Goal: Task Accomplishment & Management: Use online tool/utility

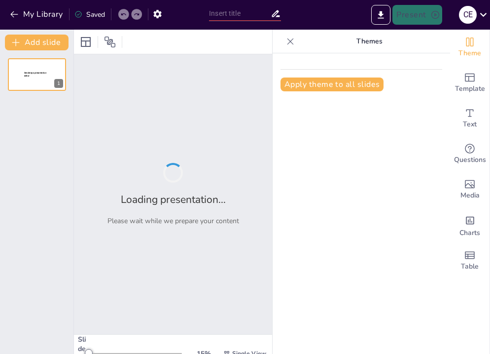
type input "Soluciones Integradas: Optimizando la Gestión de Programas"
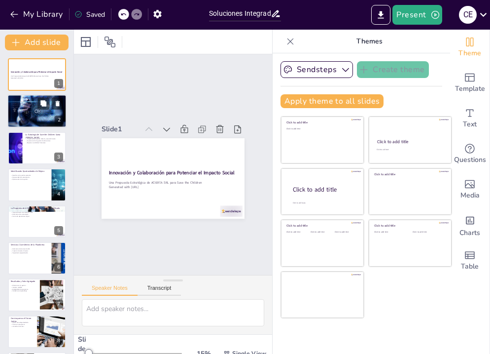
click at [40, 113] on div at bounding box center [36, 111] width 59 height 39
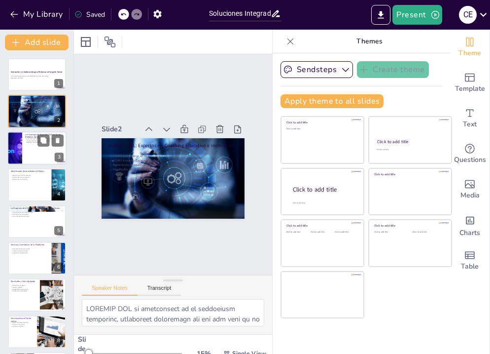
click at [28, 157] on div at bounding box center [36, 148] width 59 height 34
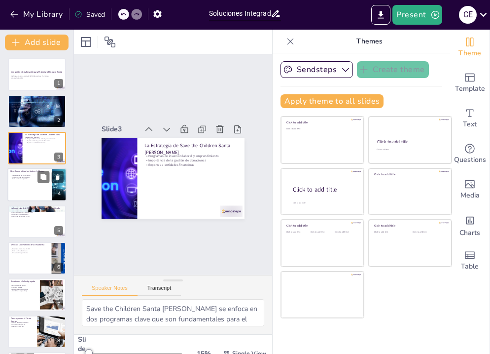
click at [33, 196] on div at bounding box center [36, 185] width 59 height 34
type textarea "La gestión de programas de manera separada presenta varios desafíos, como la di…"
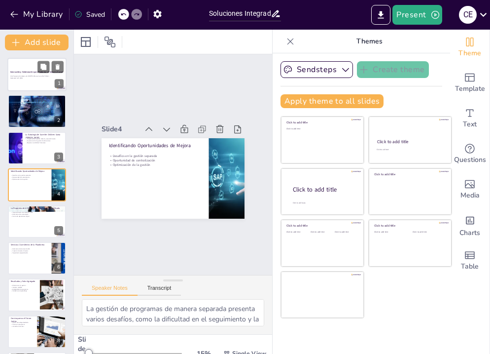
click at [34, 74] on div "Innovación y Colaboración para Potenciar el Impacto Social" at bounding box center [36, 73] width 53 height 4
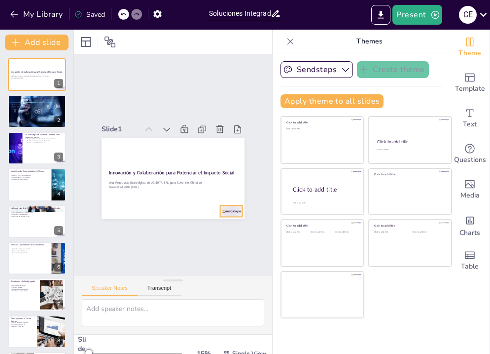
click at [235, 212] on div at bounding box center [231, 210] width 22 height 11
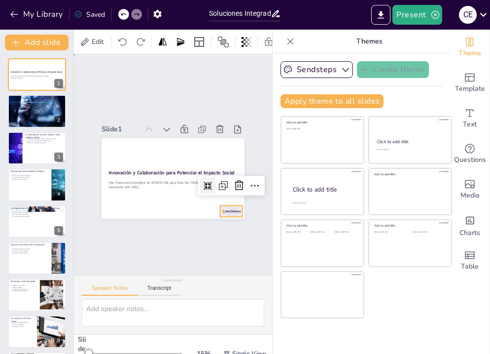
click at [255, 242] on div "Slide 1 Innovación y Colaboración para Potenciar el Impacto Social Una Propuest…" at bounding box center [173, 164] width 198 height 220
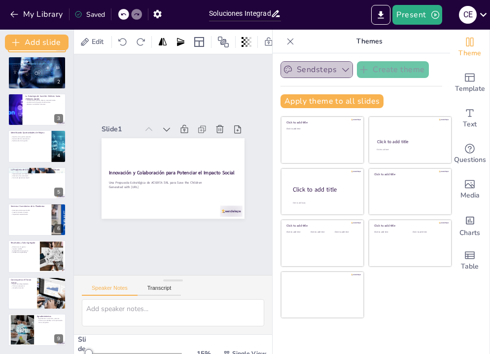
click at [347, 71] on icon "button" at bounding box center [346, 70] width 10 height 10
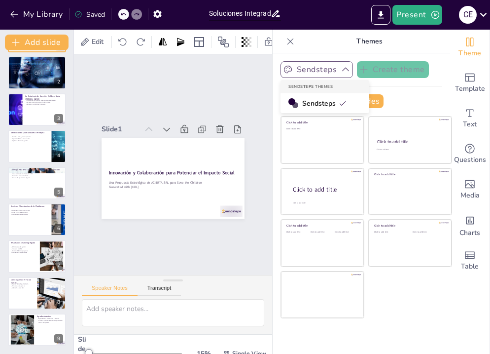
click at [330, 42] on p "Themes" at bounding box center [369, 42] width 142 height 24
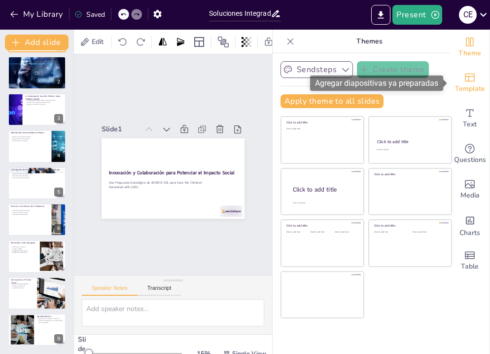
click at [467, 85] on span "Template" at bounding box center [470, 88] width 30 height 11
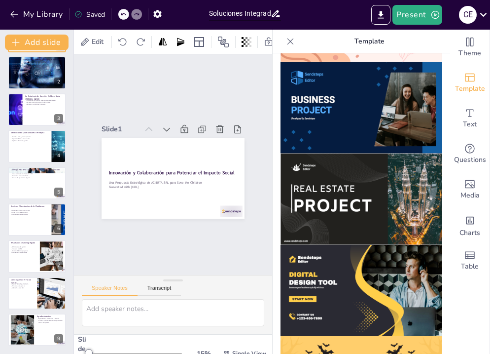
scroll to position [816, 0]
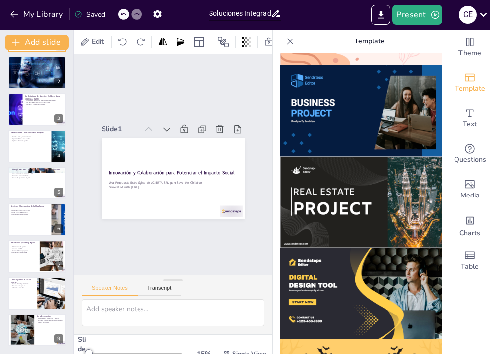
click at [345, 125] on img at bounding box center [362, 110] width 162 height 91
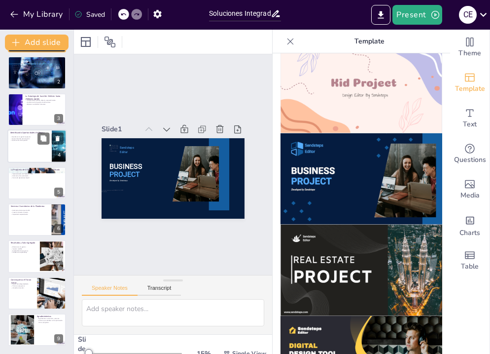
scroll to position [0, 0]
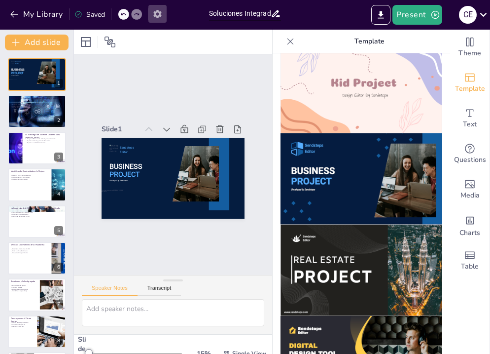
click at [157, 17] on icon "button" at bounding box center [157, 14] width 8 height 8
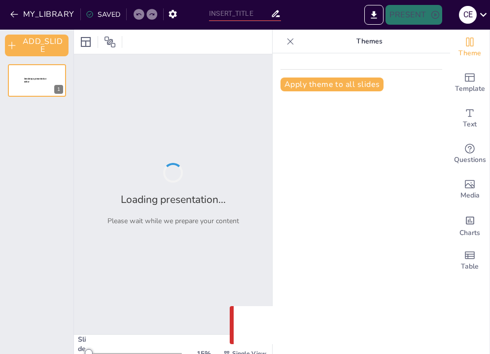
type input "Soluciones Integradas: Optimizando la Gestión de Programas"
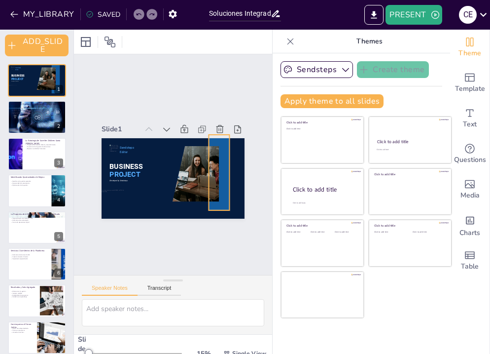
click at [223, 204] on div at bounding box center [218, 177] width 29 height 77
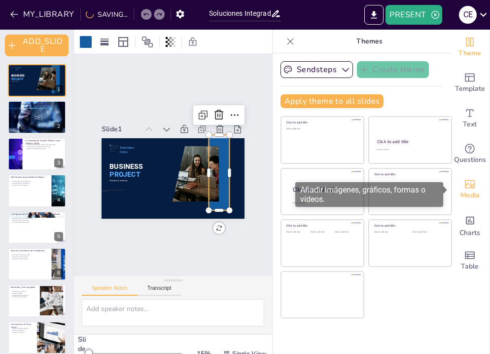
click at [476, 185] on div "Media" at bounding box center [469, 190] width 39 height 36
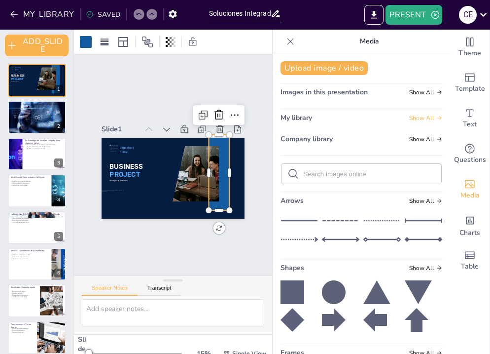
click at [436, 116] on icon at bounding box center [439, 118] width 6 height 6
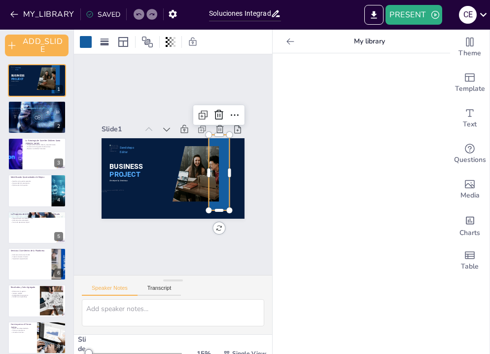
click at [85, 50] on div at bounding box center [173, 42] width 198 height 24
click at [85, 41] on div at bounding box center [86, 42] width 12 height 12
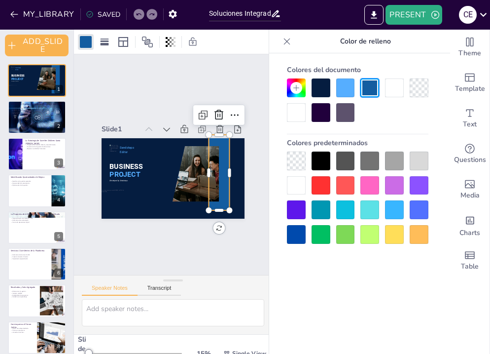
click at [327, 237] on div at bounding box center [321, 234] width 19 height 19
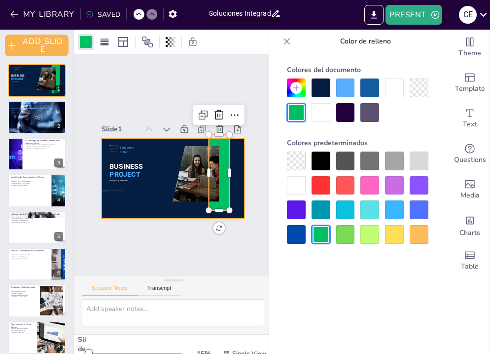
click at [174, 211] on div at bounding box center [171, 178] width 150 height 95
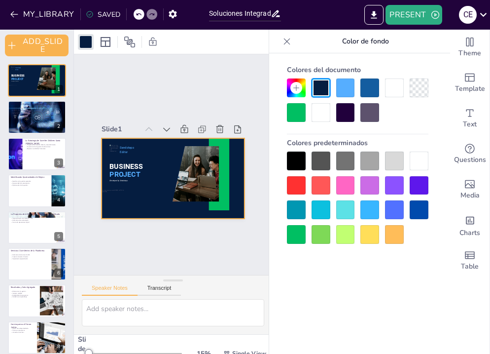
click at [375, 159] on div at bounding box center [369, 160] width 19 height 19
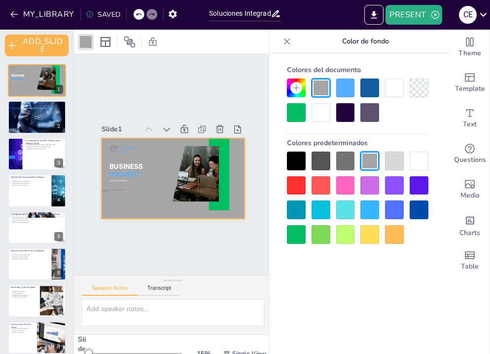
click at [345, 162] on div at bounding box center [345, 160] width 19 height 19
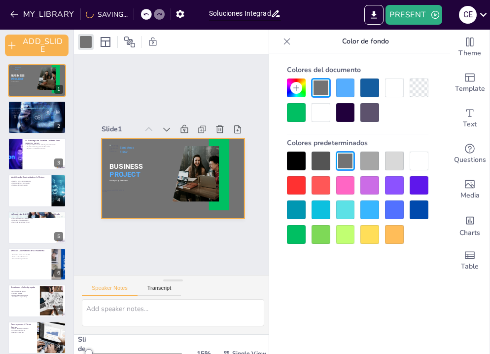
click at [319, 163] on div at bounding box center [321, 160] width 19 height 19
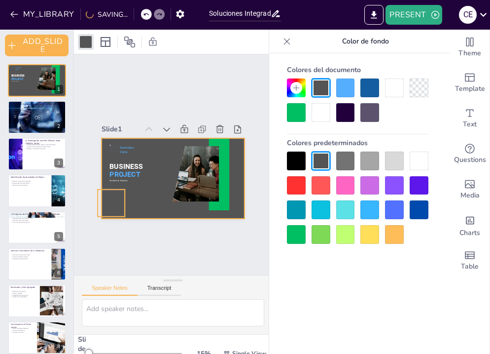
click at [113, 203] on div at bounding box center [108, 196] width 30 height 30
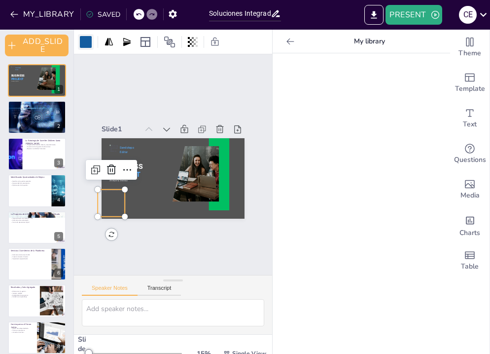
click at [83, 40] on div at bounding box center [86, 42] width 12 height 12
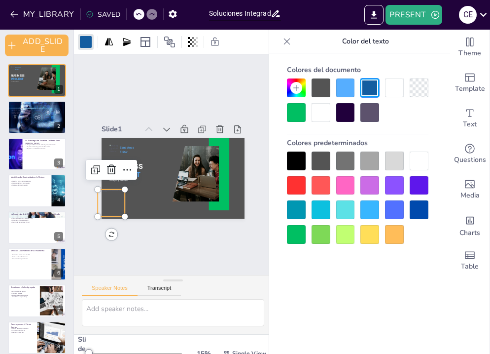
click at [300, 235] on div at bounding box center [296, 234] width 19 height 19
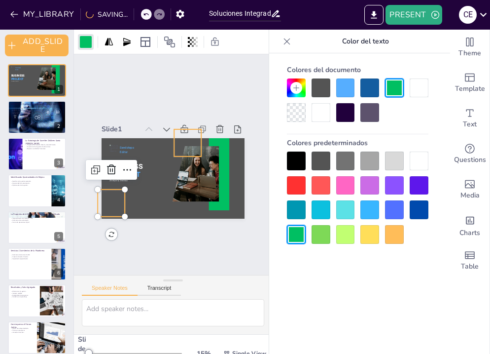
click at [178, 143] on div at bounding box center [190, 144] width 30 height 30
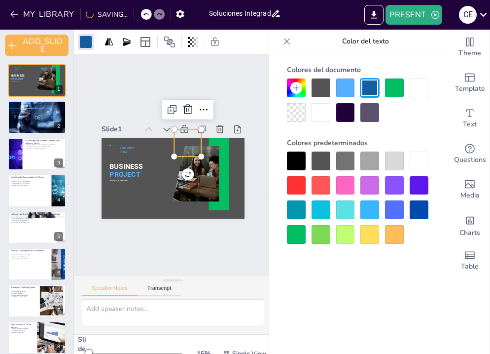
click at [322, 235] on div at bounding box center [321, 234] width 19 height 19
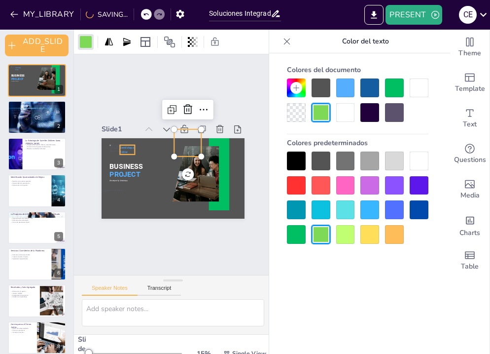
click at [121, 149] on span "Editor" at bounding box center [125, 146] width 8 height 4
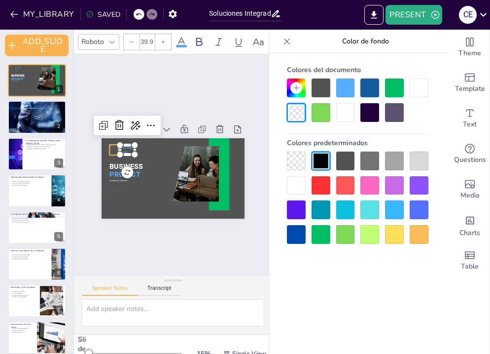
click at [112, 151] on div "BUSINESS PROJECT Sendsteps Editor Developed by Sendsteps" at bounding box center [173, 178] width 143 height 80
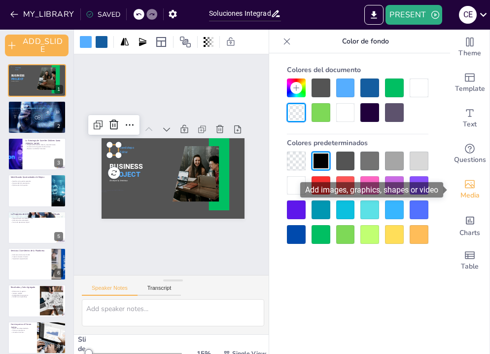
click at [472, 184] on icon "Add images, graphics, shapes or video" at bounding box center [470, 184] width 10 height 8
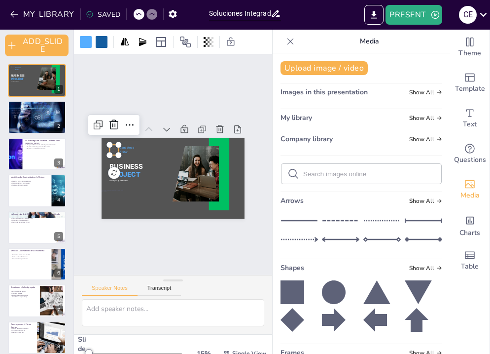
click at [442, 93] on div "Upload image / video Images in this presentation Show All My library Show All C…" at bounding box center [362, 203] width 178 height 300
click at [321, 65] on button "Upload image / video" at bounding box center [324, 68] width 87 height 14
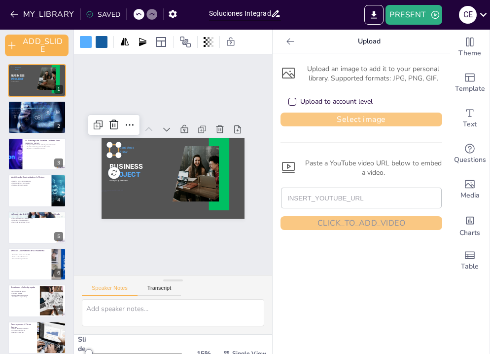
click at [339, 121] on button "Select image" at bounding box center [362, 119] width 162 height 14
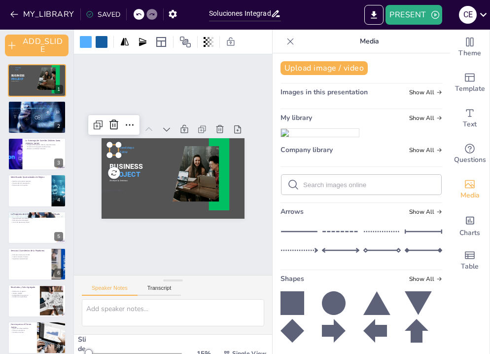
click at [322, 137] on img at bounding box center [320, 133] width 78 height 8
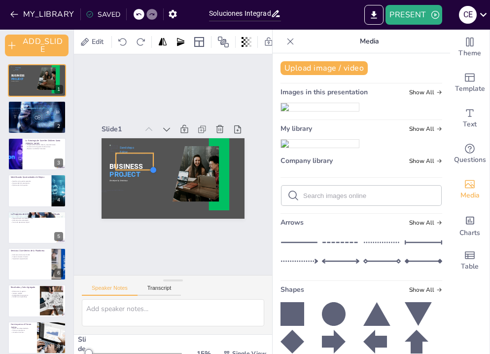
drag, startPoint x: 230, startPoint y: 206, endPoint x: 142, endPoint y: 172, distance: 94.1
click at [142, 172] on div "BUSINESS PROJECT Sendsteps Editor Developed by Sendsteps" at bounding box center [171, 178] width 150 height 95
drag, startPoint x: 137, startPoint y: 160, endPoint x: 159, endPoint y: 155, distance: 22.2
click at [159, 155] on div at bounding box center [155, 158] width 37 height 17
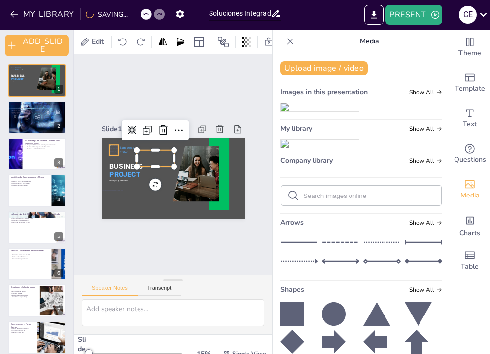
click at [115, 154] on div "BUSINESS PROJECT Sendsteps Editor Developed by Sendsteps" at bounding box center [171, 178] width 150 height 95
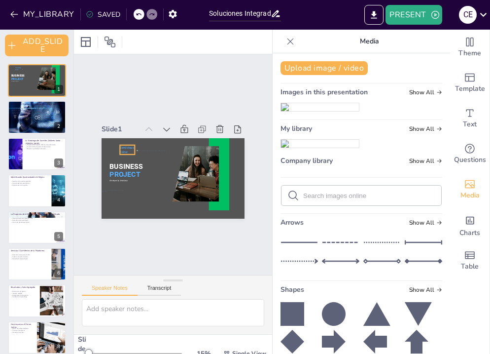
click at [126, 140] on span "Editor" at bounding box center [130, 137] width 8 height 6
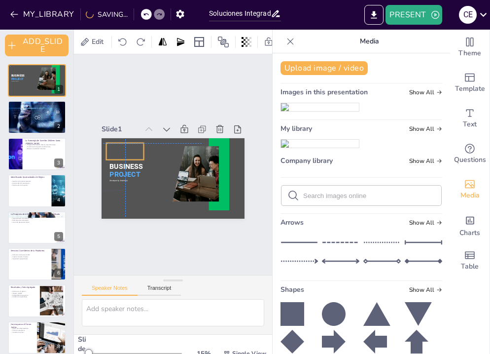
drag, startPoint x: 153, startPoint y: 161, endPoint x: 120, endPoint y: 149, distance: 35.4
click at [120, 149] on div at bounding box center [126, 146] width 39 height 20
drag, startPoint x: 142, startPoint y: 156, endPoint x: 158, endPoint y: 164, distance: 17.4
click at [158, 164] on div at bounding box center [161, 164] width 8 height 8
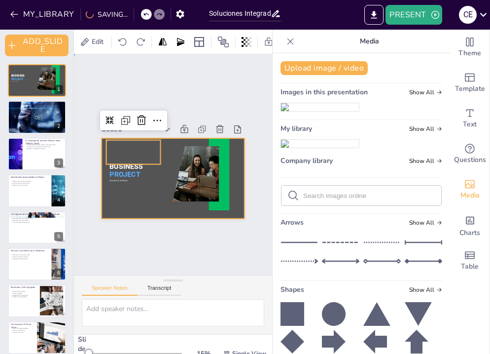
click at [158, 186] on div at bounding box center [170, 178] width 157 height 108
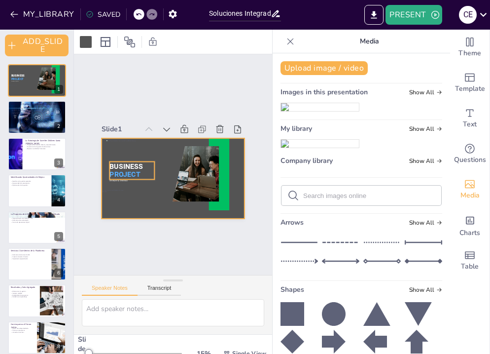
click at [126, 166] on span "BUSINESS" at bounding box center [126, 161] width 34 height 12
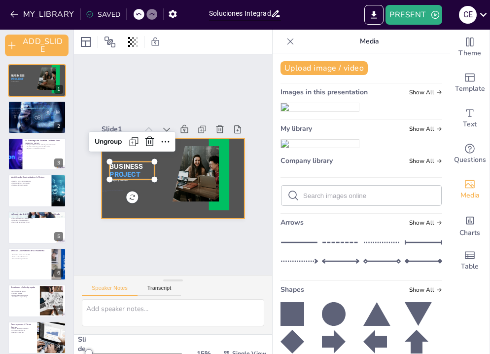
click at [159, 202] on div at bounding box center [173, 178] width 143 height 80
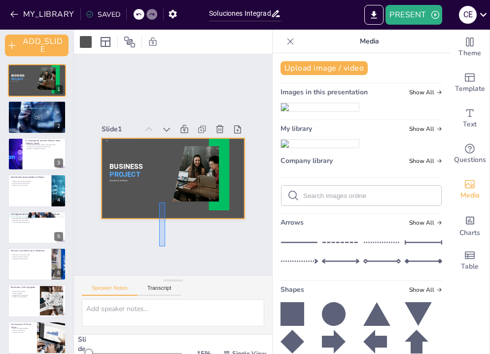
drag, startPoint x: 159, startPoint y: 202, endPoint x: 165, endPoint y: 247, distance: 44.8
click at [165, 247] on div "Slide 1 BUSINESS PROJECT Developed by Sendsteps Slide 2 ACIERTA SRL: Expertos e…" at bounding box center [173, 164] width 220 height 240
drag, startPoint x: 146, startPoint y: 188, endPoint x: 168, endPoint y: 207, distance: 28.7
click at [168, 207] on div at bounding box center [171, 178] width 150 height 95
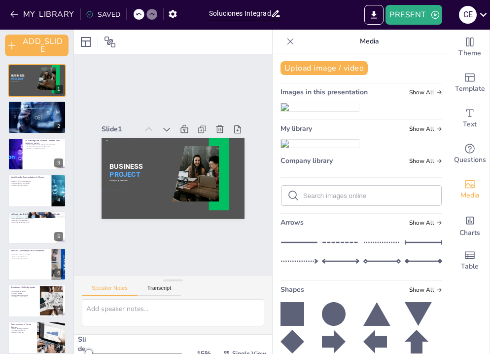
scroll to position [18, 0]
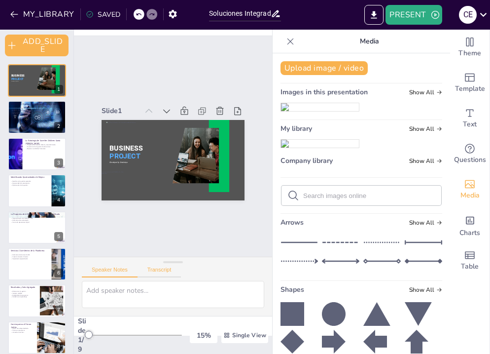
click at [166, 269] on button "Transcript" at bounding box center [160, 271] width 44 height 11
click at [123, 294] on textarea at bounding box center [173, 294] width 182 height 27
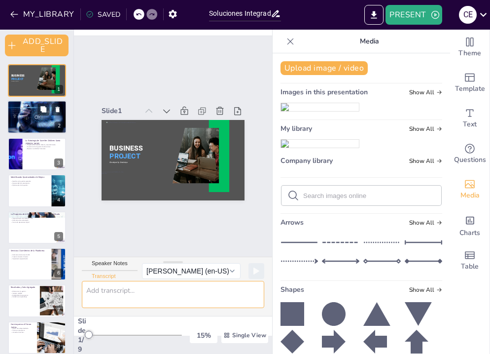
click at [36, 118] on div at bounding box center [36, 117] width 59 height 39
type textarea "Somos un equipo de profesionales apasionados con 7 años de experiencia. Nuestra…"
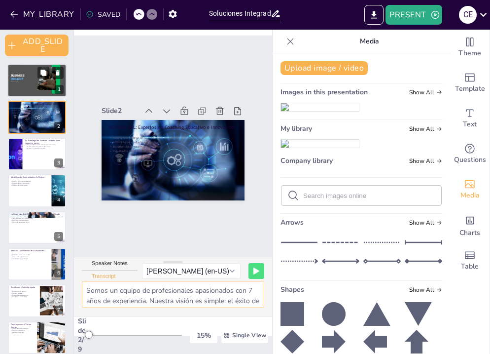
click at [25, 83] on div at bounding box center [36, 81] width 59 height 34
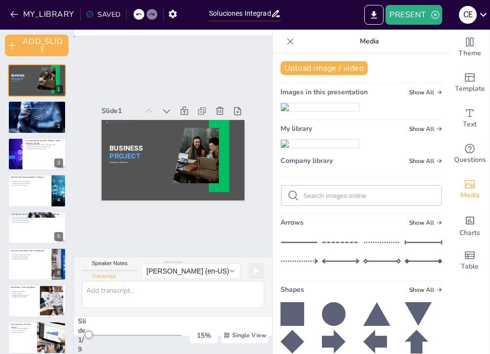
click at [197, 228] on div "Slide 1 BUSINESS PROJECT Developed by Sendsteps Slide 2 ACIERTA SRL: Expertos e…" at bounding box center [173, 146] width 198 height 220
click at [113, 149] on span "BUSINESS" at bounding box center [126, 143] width 34 height 12
click at [113, 149] on span "BUSINESS" at bounding box center [125, 148] width 33 height 8
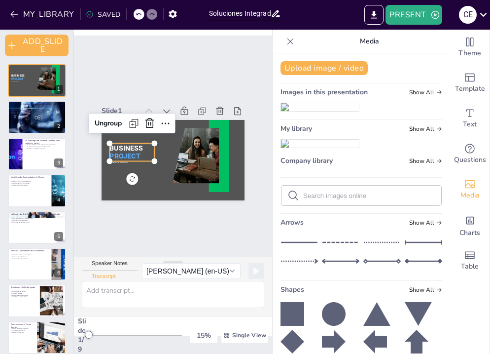
click at [142, 133] on span "BUSINESS" at bounding box center [134, 120] width 32 height 26
click at [142, 149] on span "BUSINESS" at bounding box center [126, 143] width 34 height 12
click at [142, 145] on span "BUSINESS" at bounding box center [127, 138] width 34 height 15
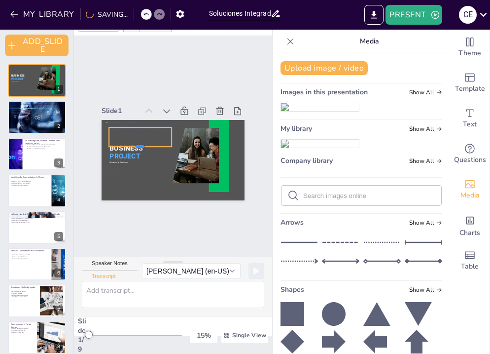
drag, startPoint x: 140, startPoint y: 131, endPoint x: 139, endPoint y: 148, distance: 16.8
click at [139, 148] on div at bounding box center [139, 147] width 63 height 14
click at [148, 109] on icon at bounding box center [148, 108] width 12 height 12
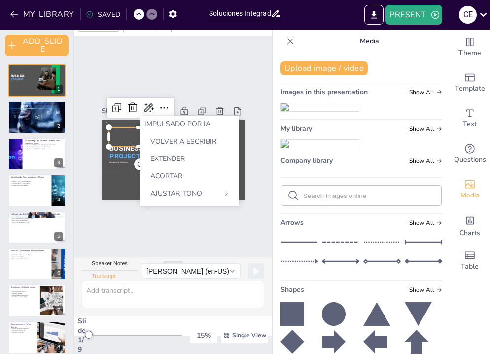
click at [161, 124] on font "IMPULSADO POR IA" at bounding box center [177, 123] width 66 height 9
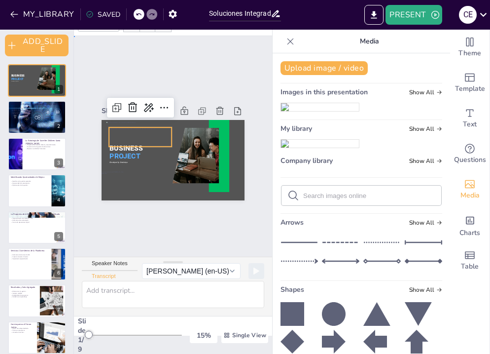
click at [242, 76] on div "Slide 1 BUSINESS PROJECT Developed by Sendsteps Innovación y Colaboración para …" at bounding box center [173, 146] width 198 height 220
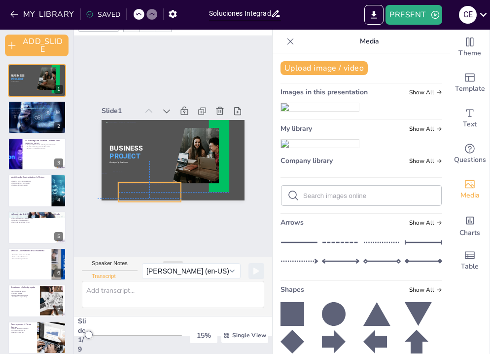
drag, startPoint x: 148, startPoint y: 137, endPoint x: 159, endPoint y: 189, distance: 53.3
click at [159, 189] on div "Innovación y Colaboración para Potenciar el Impacto Social" at bounding box center [140, 186] width 65 height 32
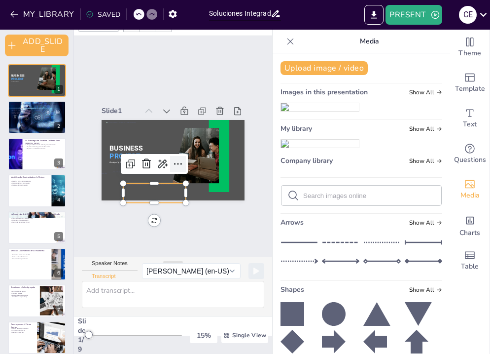
click at [179, 166] on icon at bounding box center [178, 164] width 12 height 12
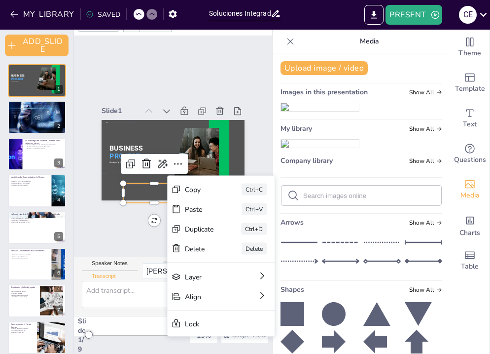
click at [142, 193] on div "Innovación y Colaboración para Potenciar el Impacto Social" at bounding box center [154, 192] width 63 height 19
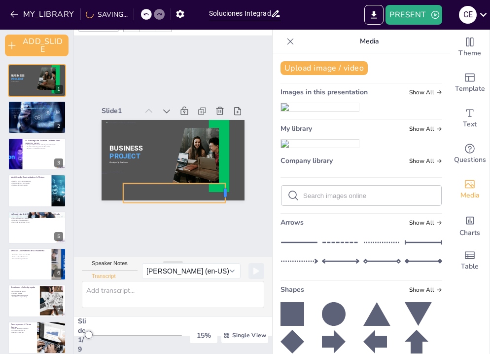
drag, startPoint x: 187, startPoint y: 195, endPoint x: 226, endPoint y: 208, distance: 41.5
click at [226, 208] on div "Slide 1 BUSINESS PROJECT Developed by Sendsteps Innovación y Colaboración para …" at bounding box center [173, 146] width 198 height 220
drag, startPoint x: 173, startPoint y: 183, endPoint x: 171, endPoint y: 161, distance: 21.8
click at [171, 161] on div at bounding box center [173, 159] width 102 height 19
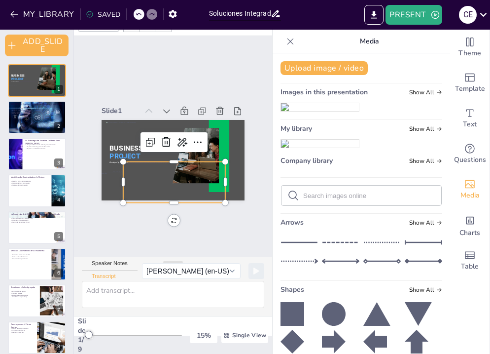
click at [290, 42] on icon at bounding box center [290, 41] width 10 height 10
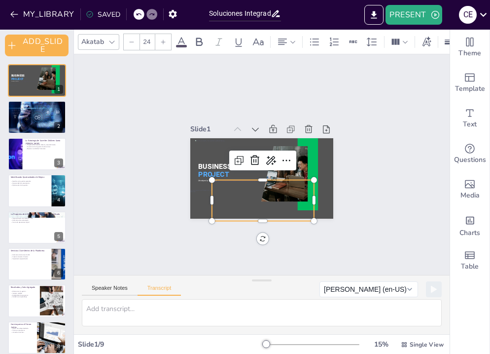
click at [182, 43] on icon at bounding box center [182, 42] width 12 height 12
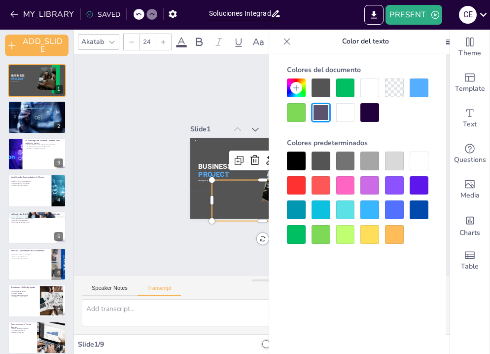
click at [346, 111] on div at bounding box center [345, 112] width 19 height 19
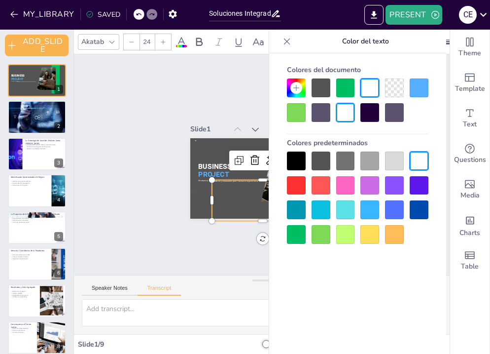
click at [165, 41] on icon at bounding box center [163, 41] width 4 height 4
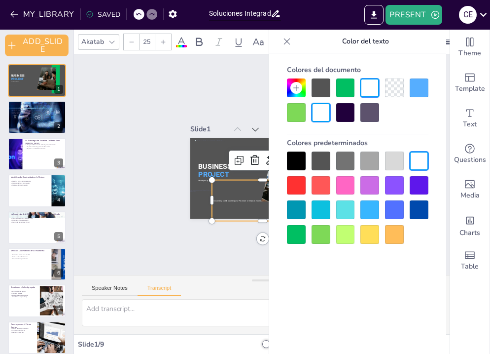
click at [165, 41] on icon at bounding box center [163, 41] width 4 height 4
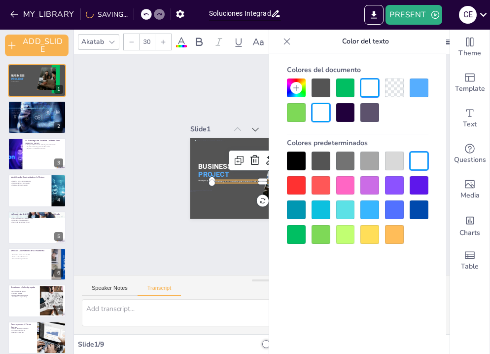
click at [165, 41] on icon at bounding box center [163, 41] width 4 height 4
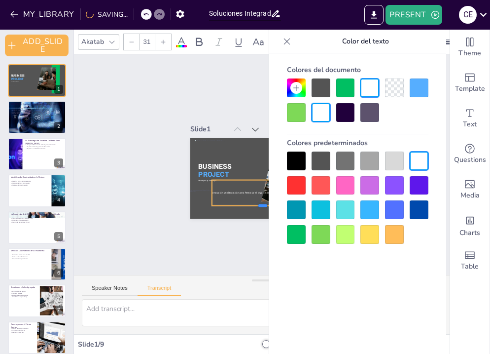
drag, startPoint x: 266, startPoint y: 184, endPoint x: 258, endPoint y: 207, distance: 23.9
click at [258, 207] on div at bounding box center [258, 209] width 102 height 18
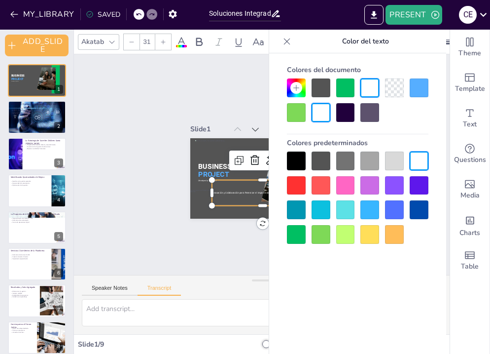
click at [286, 45] on icon at bounding box center [287, 41] width 10 height 10
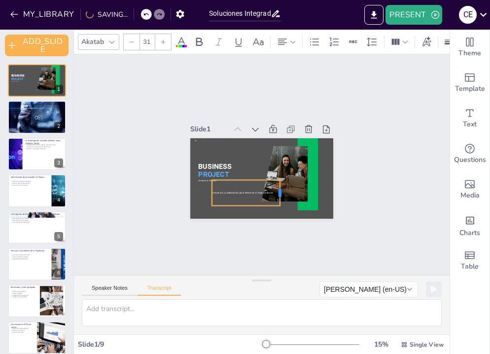
drag, startPoint x: 316, startPoint y: 195, endPoint x: 282, endPoint y: 198, distance: 34.2
click at [282, 198] on div at bounding box center [284, 193] width 8 height 26
drag, startPoint x: 247, startPoint y: 206, endPoint x: 242, endPoint y: 194, distance: 13.3
click at [242, 193] on div at bounding box center [243, 194] width 69 height 15
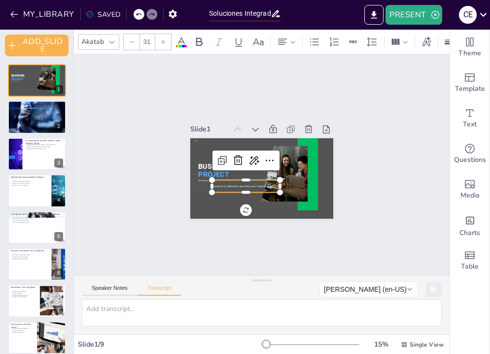
drag, startPoint x: 213, startPoint y: 186, endPoint x: 279, endPoint y: 188, distance: 65.6
click at [279, 188] on div "BUSINESS PROJECT Developed by Sendsteps Innovación y Colaboración para Potencia…" at bounding box center [261, 178] width 143 height 80
drag, startPoint x: 276, startPoint y: 187, endPoint x: 211, endPoint y: 183, distance: 65.2
click at [211, 183] on div "BUSINESS PROJECT Developed by Sendsteps Innovación y Colaboración para Potencia…" at bounding box center [261, 178] width 143 height 80
click at [199, 41] on icon at bounding box center [199, 41] width 6 height 8
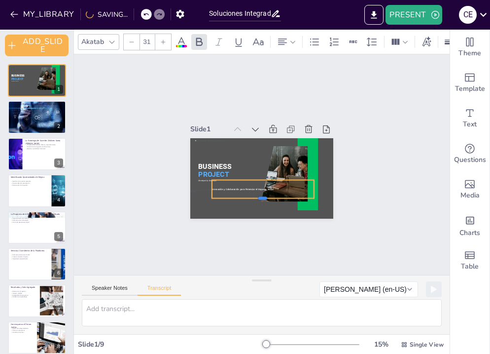
drag, startPoint x: 264, startPoint y: 186, endPoint x: 264, endPoint y: 201, distance: 14.8
click at [264, 201] on div at bounding box center [259, 201] width 102 height 18
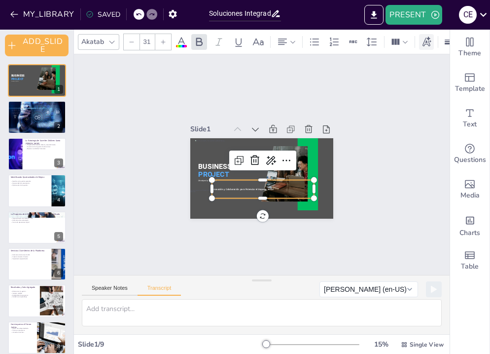
click at [427, 41] on icon at bounding box center [426, 41] width 11 height 11
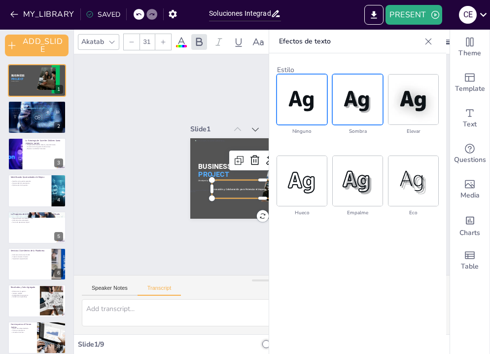
click at [363, 102] on img at bounding box center [358, 99] width 50 height 50
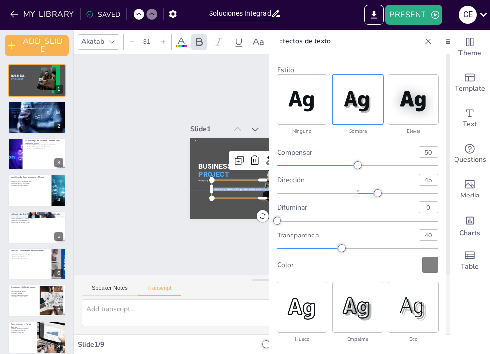
click at [429, 42] on icon at bounding box center [429, 41] width 10 height 10
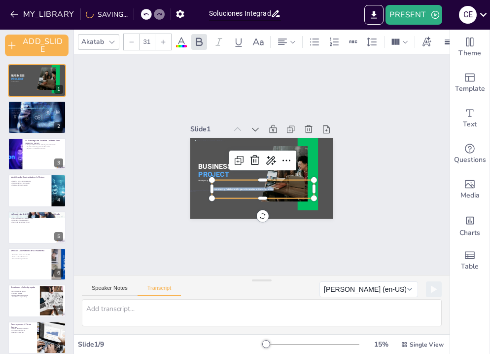
click at [165, 44] on icon at bounding box center [163, 42] width 6 height 6
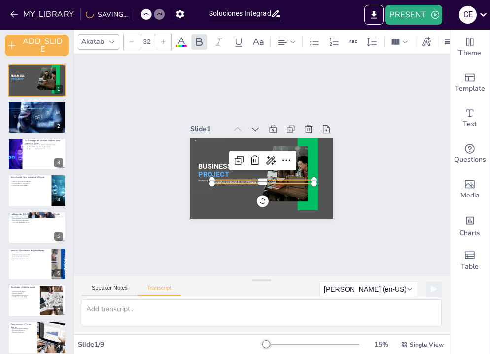
click at [165, 44] on icon at bounding box center [163, 42] width 6 height 6
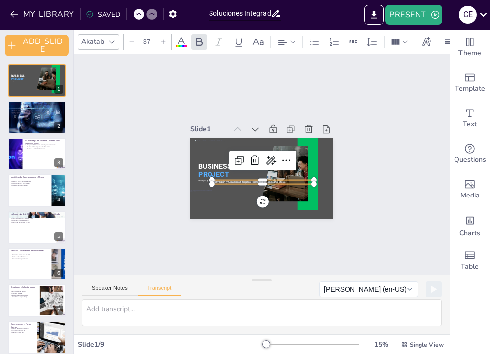
click at [165, 44] on icon at bounding box center [163, 42] width 6 height 6
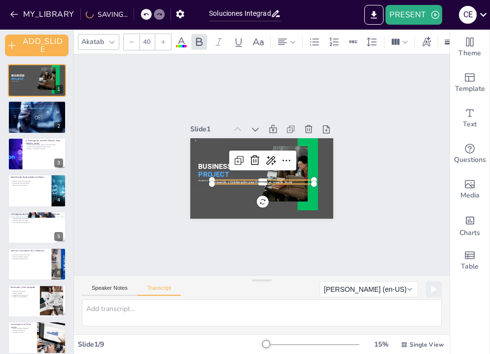
click at [165, 44] on icon at bounding box center [163, 42] width 6 height 6
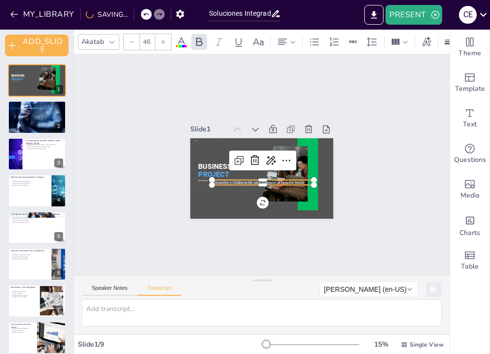
click at [165, 44] on icon at bounding box center [163, 42] width 6 height 6
type input "48"
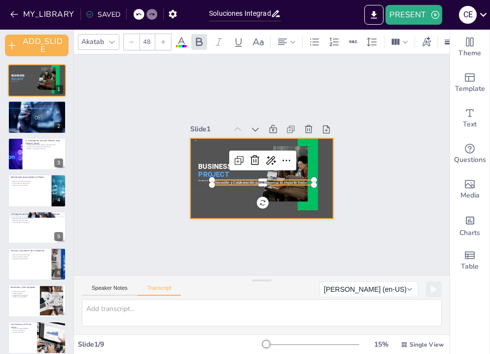
click at [241, 214] on div at bounding box center [258, 178] width 157 height 108
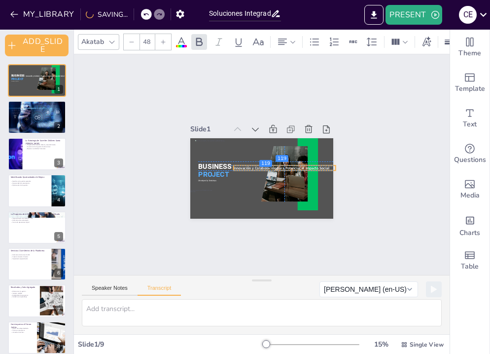
drag, startPoint x: 240, startPoint y: 184, endPoint x: 259, endPoint y: 166, distance: 26.2
click at [259, 166] on span "Innovación y Colaboración para Potenciar el Impacto Social" at bounding box center [282, 167] width 96 height 5
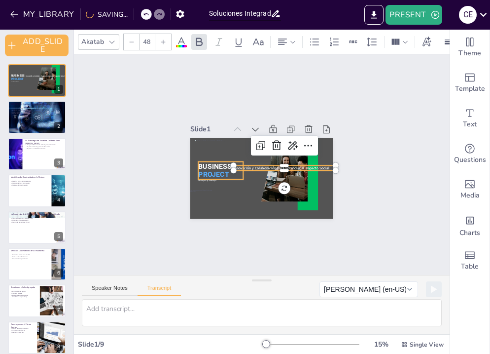
click at [204, 166] on span "BUSINESS" at bounding box center [214, 166] width 33 height 8
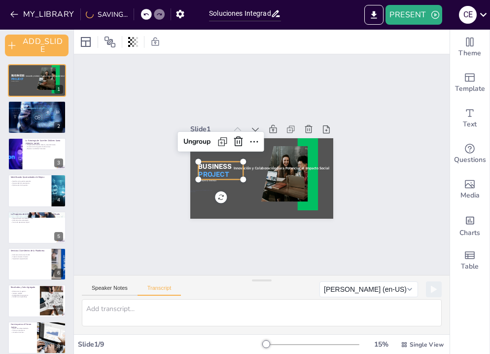
click at [232, 168] on p "BUSINESS" at bounding box center [220, 166] width 45 height 10
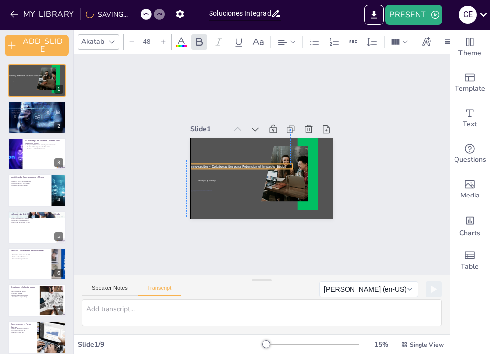
drag, startPoint x: 243, startPoint y: 168, endPoint x: 197, endPoint y: 163, distance: 46.6
click at [197, 163] on span "Innovación y Colaboración para Potenciar el Impacto Social" at bounding box center [238, 163] width 96 height 15
click at [243, 172] on div at bounding box center [241, 175] width 102 height 8
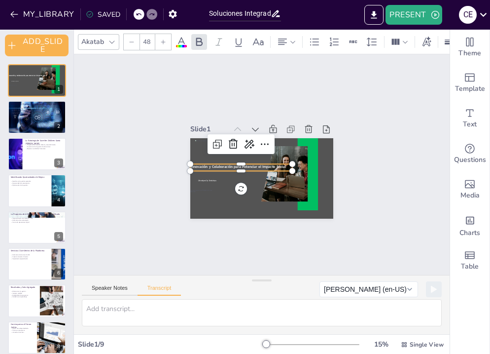
click at [134, 44] on icon at bounding box center [132, 42] width 6 height 6
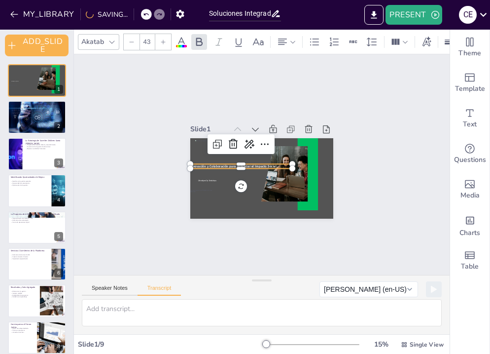
click at [134, 44] on icon at bounding box center [132, 42] width 6 height 6
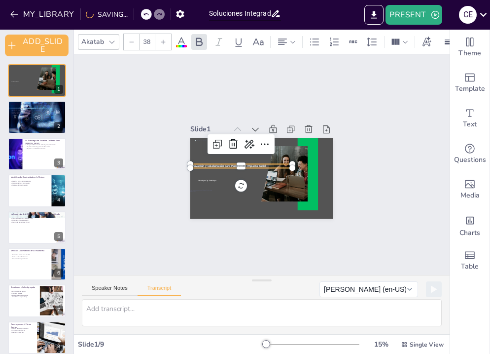
click at [134, 44] on icon at bounding box center [132, 42] width 6 height 6
type input "37"
click at [263, 183] on div at bounding box center [283, 176] width 52 height 60
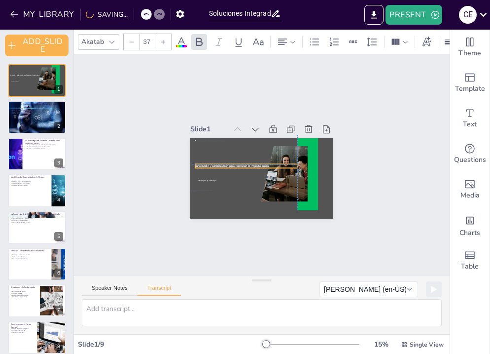
click at [244, 167] on span "Innovación y Colaboración para Potenciar el Impacto Social" at bounding box center [232, 159] width 73 height 19
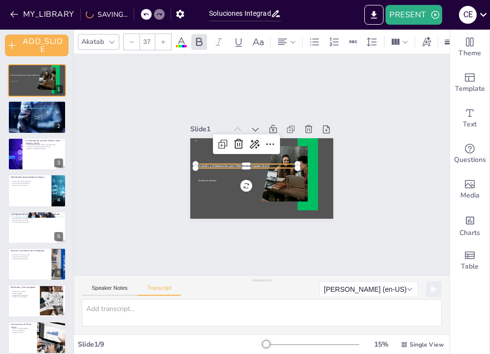
click at [134, 43] on icon at bounding box center [132, 42] width 6 height 6
type input "34"
click at [358, 173] on div "Slide 1 Developed by Sendsteps Innovación y Colaboración para Potenciar el Impa…" at bounding box center [262, 165] width 209 height 128
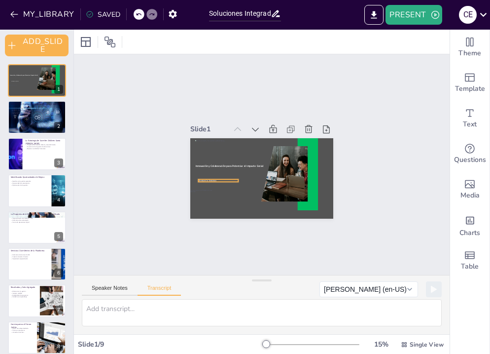
click at [212, 180] on span "Developed by Sendsteps" at bounding box center [207, 180] width 18 height 2
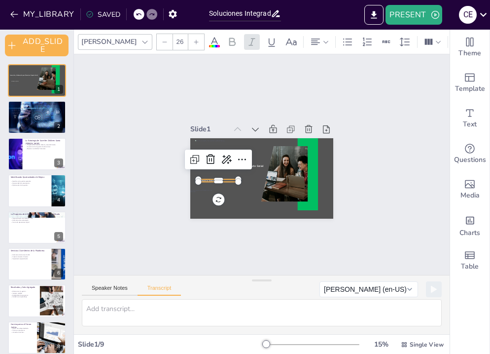
click at [188, 43] on div at bounding box center [196, 42] width 16 height 16
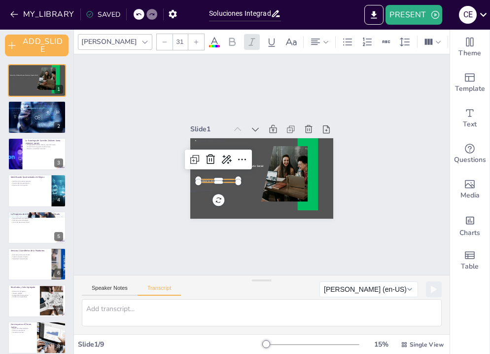
click at [188, 43] on div at bounding box center [196, 42] width 16 height 16
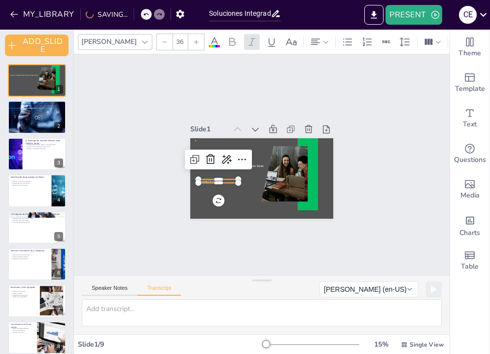
click at [188, 43] on div at bounding box center [196, 42] width 16 height 16
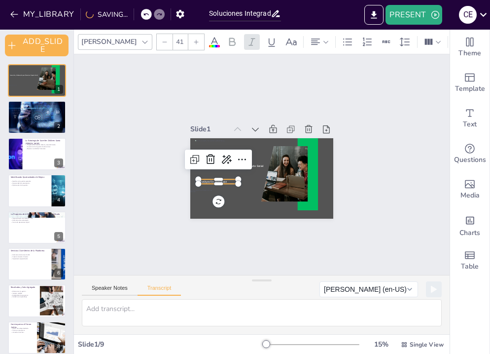
click at [188, 43] on div at bounding box center [196, 42] width 16 height 16
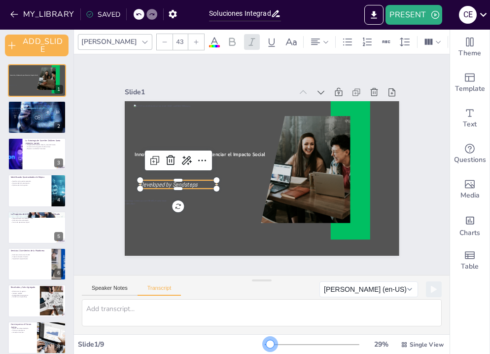
drag, startPoint x: 267, startPoint y: 344, endPoint x: 275, endPoint y: 345, distance: 7.9
click at [274, 345] on div at bounding box center [270, 344] width 8 height 8
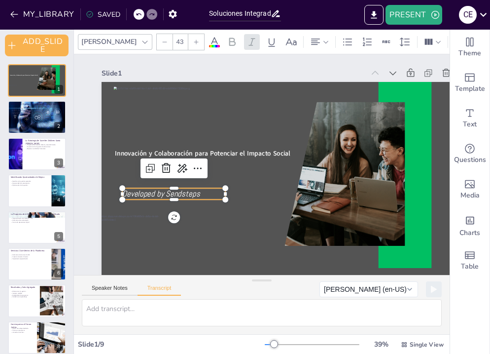
click at [206, 195] on p "Developed by Sendsteps" at bounding box center [171, 184] width 104 height 22
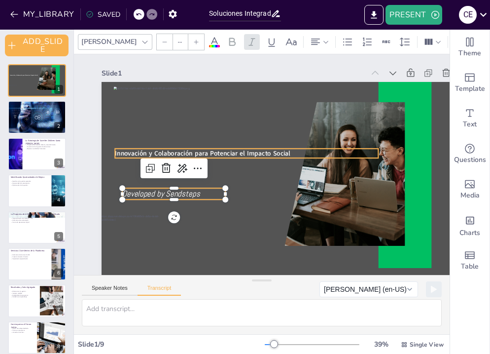
click at [219, 156] on span "Innovación y Colaboración para Potenciar el Impacto Social" at bounding box center [204, 147] width 176 height 28
type input "34"
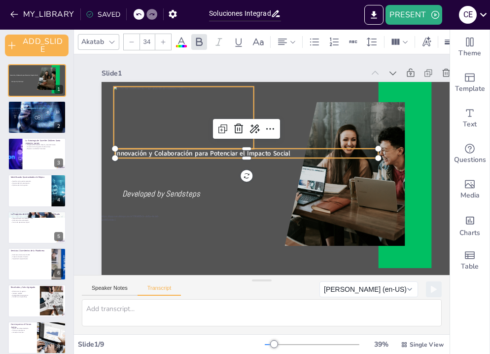
click at [194, 126] on div at bounding box center [189, 109] width 146 height 76
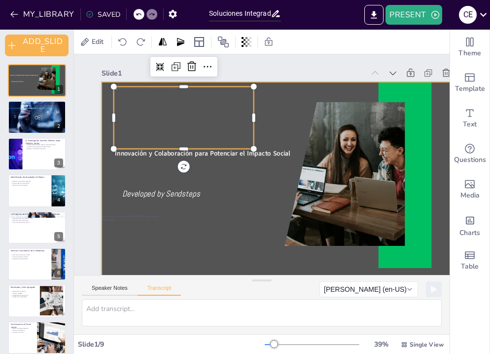
click at [240, 182] on div at bounding box center [283, 188] width 389 height 245
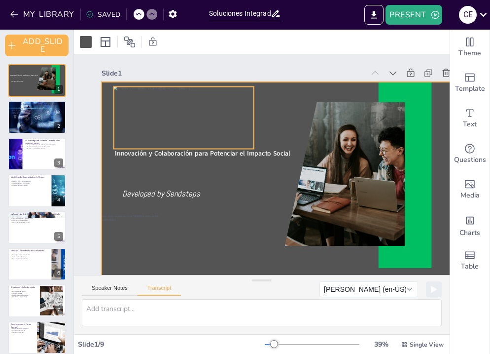
click at [231, 109] on div at bounding box center [282, 76] width 102 height 152
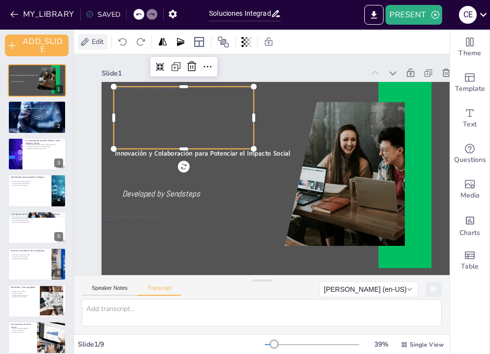
click at [96, 43] on span "Edit" at bounding box center [98, 41] width 16 height 9
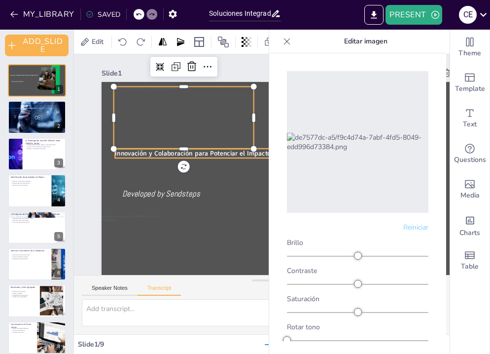
click at [127, 154] on span "Innovación y Colaboración para Potenciar el Impacto Social" at bounding box center [203, 152] width 176 height 9
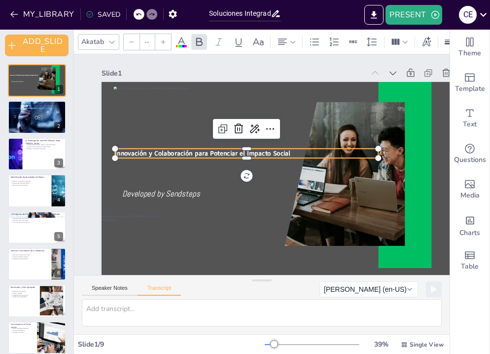
type input "34"
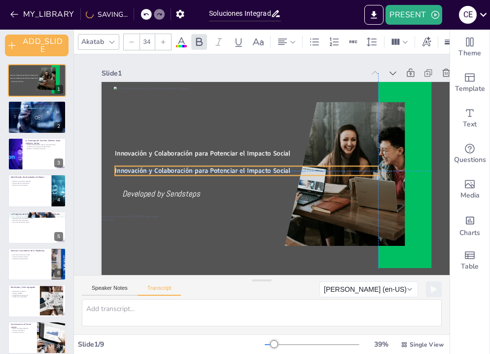
drag, startPoint x: 198, startPoint y: 154, endPoint x: 199, endPoint y: 169, distance: 15.4
click at [199, 169] on span "Innovación y Colaboración para Potenciar el Impacto Social" at bounding box center [203, 158] width 174 height 45
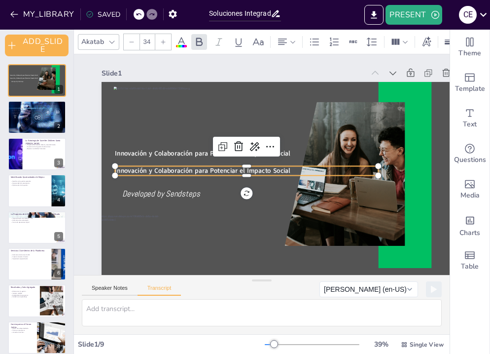
click at [299, 172] on p "Innovación y Colaboración para Potenciar el Impacto Social" at bounding box center [245, 168] width 259 height 64
click at [299, 172] on p "Innovación y Colaboración para Potenciar el Impacto Social" at bounding box center [245, 167] width 259 height 64
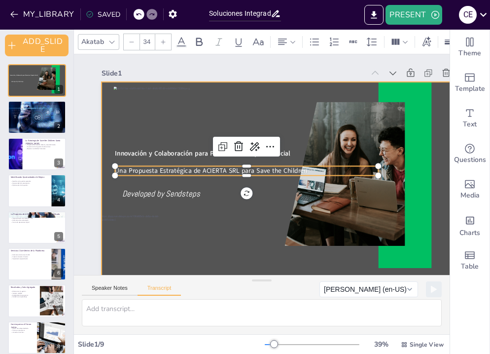
click at [236, 223] on div at bounding box center [286, 186] width 369 height 208
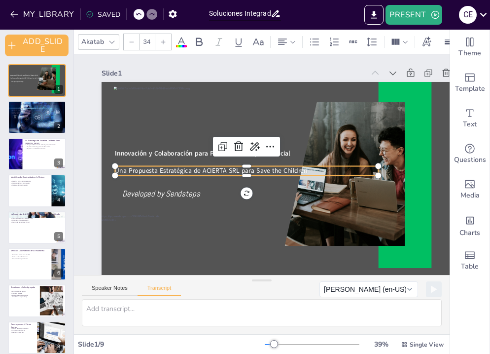
click at [246, 172] on p "Una Propuesta Estratégica de ACIERTA SRL para Save the Children" at bounding box center [246, 170] width 263 height 9
click at [134, 45] on div at bounding box center [132, 42] width 16 height 16
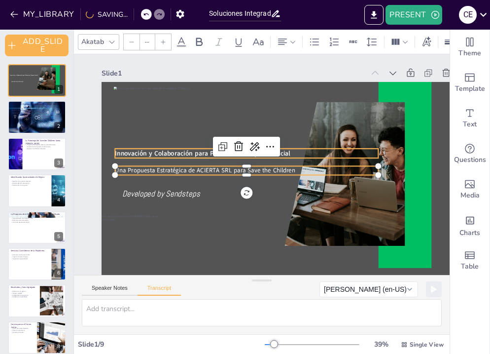
click at [150, 157] on div "Developed by Sendsteps Innovación y Colaboración para Potenciar el Impacto Soci…" at bounding box center [283, 188] width 389 height 245
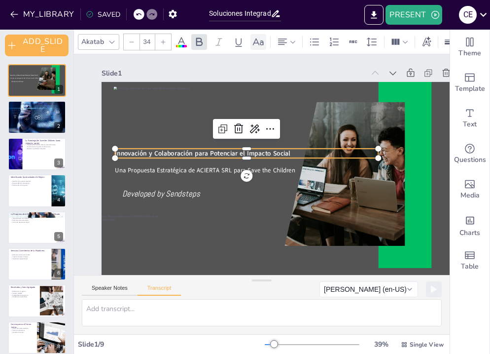
click at [262, 40] on icon at bounding box center [258, 41] width 11 height 7
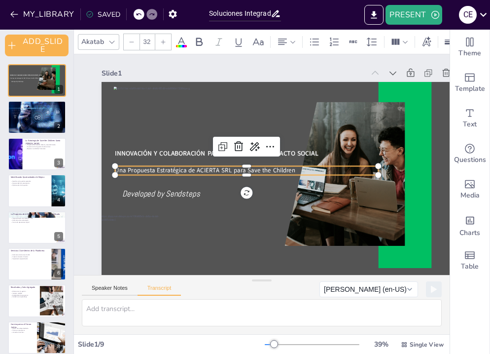
click at [152, 170] on p "Una Propuesta Estratégica de ACIERTA SRL para Save the Children" at bounding box center [246, 168] width 263 height 36
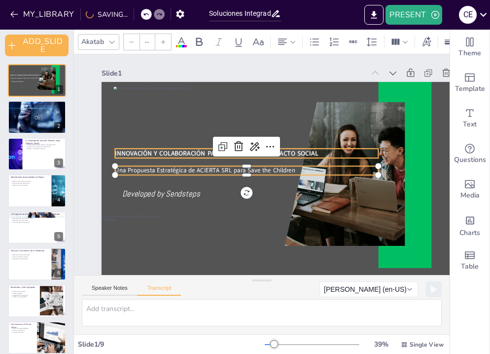
click at [155, 155] on span "Innovación y Colaboración para Potenciar el Impacto Social" at bounding box center [217, 148] width 203 height 30
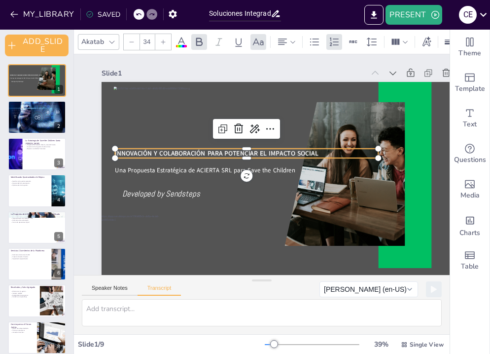
click at [130, 45] on div at bounding box center [132, 42] width 16 height 16
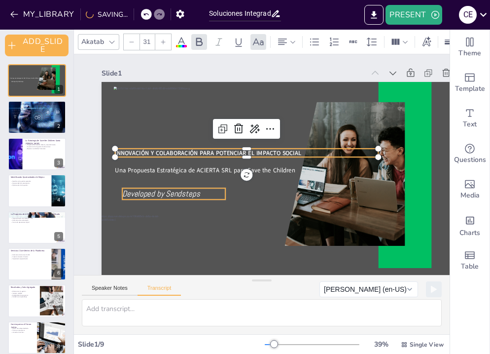
click at [130, 178] on span "Developed by Sendsteps" at bounding box center [156, 161] width 77 height 34
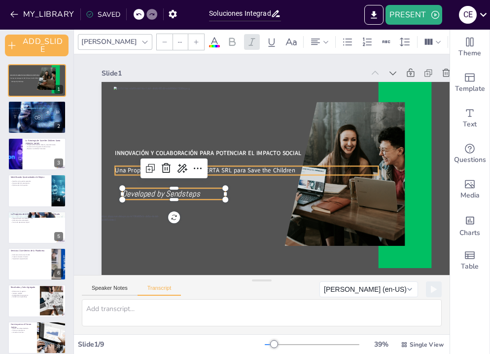
click at [124, 170] on p "Una Propuesta Estratégica de ACIERTA SRL para Save the Children" at bounding box center [246, 170] width 263 height 8
type input "32"
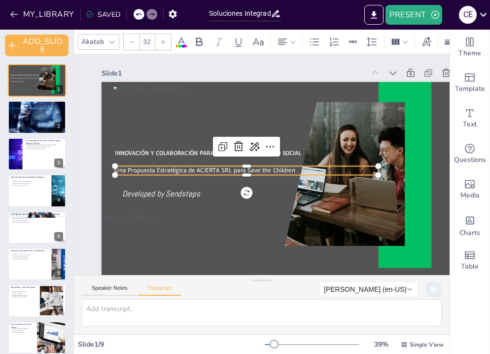
click at [112, 40] on icon at bounding box center [112, 42] width 8 height 8
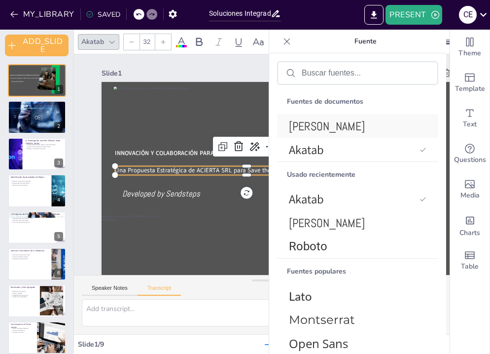
click at [307, 127] on font "[PERSON_NAME]" at bounding box center [327, 125] width 76 height 15
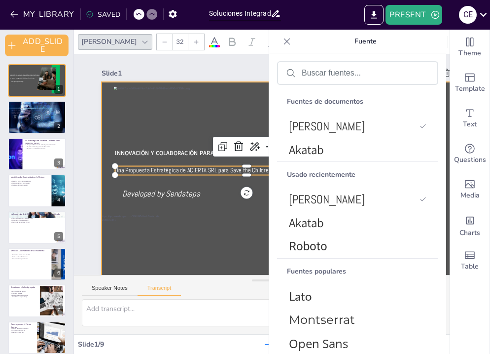
click at [228, 234] on div at bounding box center [281, 190] width 404 height 280
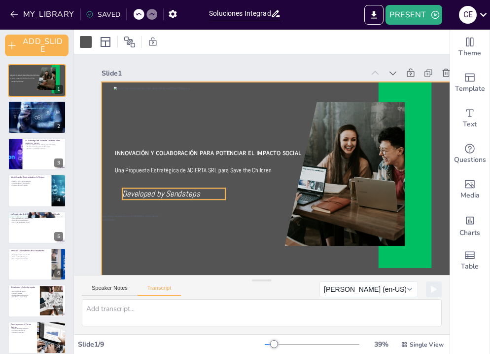
click at [162, 185] on span "Developed by Sendsteps" at bounding box center [157, 172] width 78 height 27
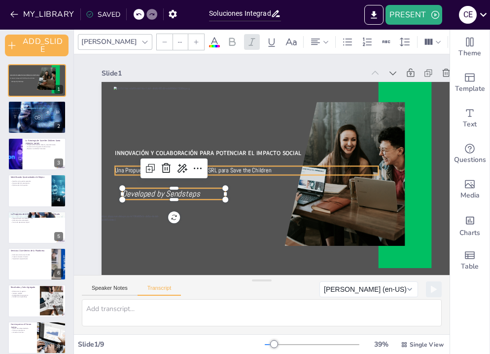
click at [218, 171] on p "Una Propuesta Estratégica de ACIERTA SRL para Save the Children" at bounding box center [246, 163] width 244 height 115
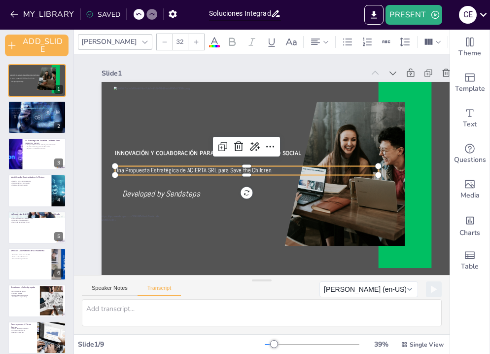
click at [188, 45] on div at bounding box center [196, 42] width 16 height 16
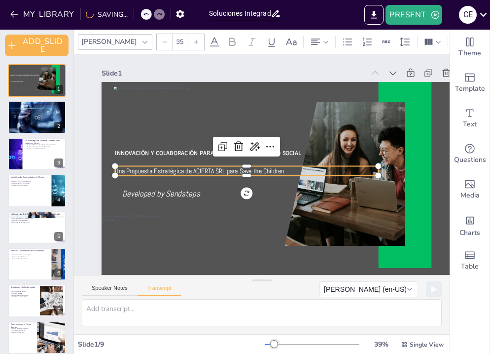
click at [193, 42] on icon at bounding box center [196, 42] width 6 height 6
type input "43"
click at [142, 185] on span "Developed by Sendsteps" at bounding box center [157, 172] width 78 height 27
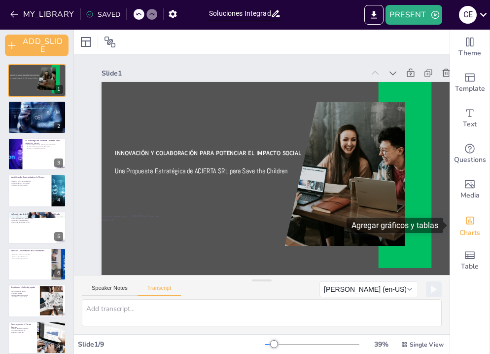
click at [470, 226] on div "Add charts and graphs" at bounding box center [470, 220] width 10 height 16
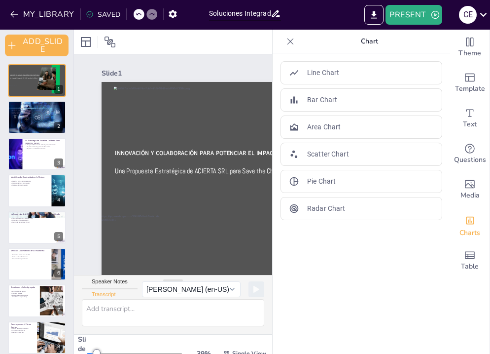
click at [291, 42] on icon at bounding box center [290, 41] width 6 height 6
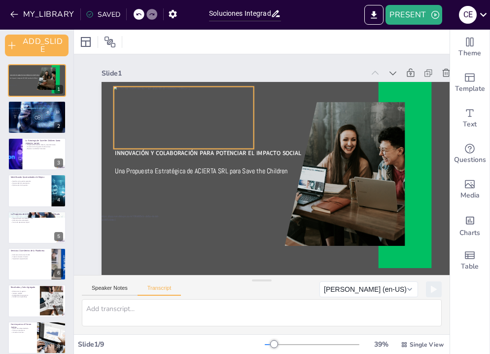
click at [194, 128] on div at bounding box center [188, 109] width 145 height 76
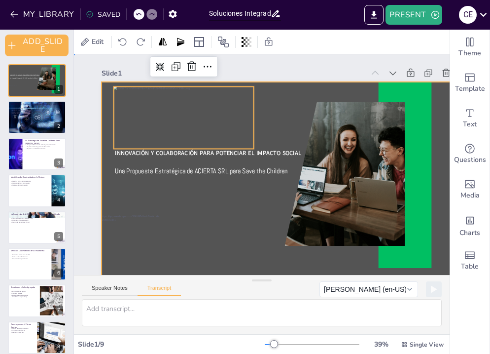
click at [228, 254] on div at bounding box center [283, 188] width 389 height 245
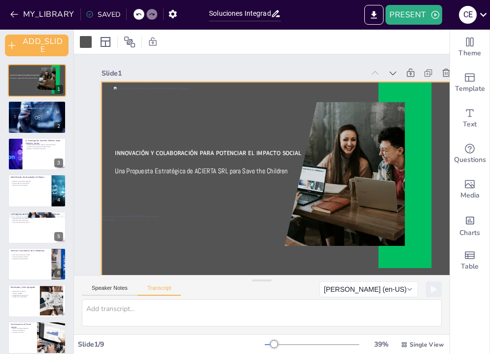
click at [228, 254] on div at bounding box center [283, 188] width 389 height 245
click at [91, 40] on div at bounding box center [86, 42] width 12 height 12
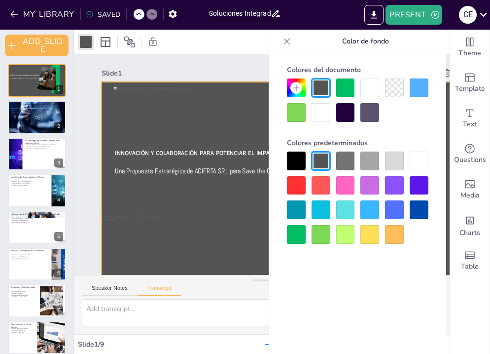
click at [347, 167] on div at bounding box center [345, 160] width 19 height 19
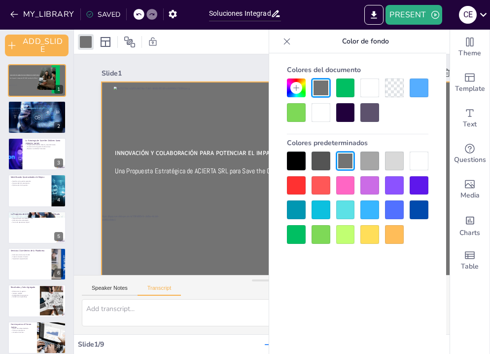
click at [371, 163] on div at bounding box center [369, 160] width 19 height 19
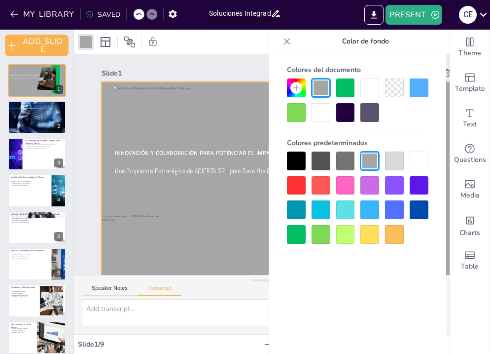
click at [183, 59] on div "Slide 1 Innovación y Colaboración para Potenciar el Impacto Social Una Propuest…" at bounding box center [285, 174] width 392 height 273
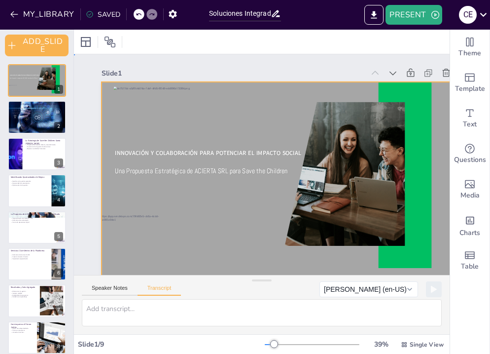
click at [236, 242] on div at bounding box center [283, 188] width 389 height 245
click at [87, 41] on div at bounding box center [86, 42] width 12 height 12
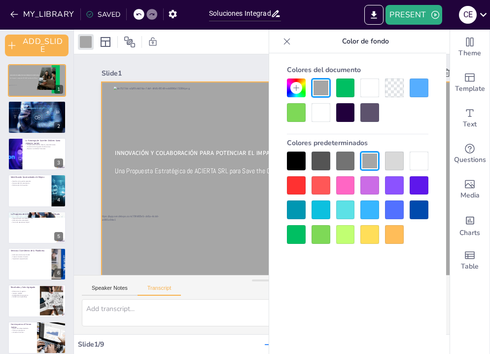
click at [341, 165] on div at bounding box center [345, 160] width 19 height 19
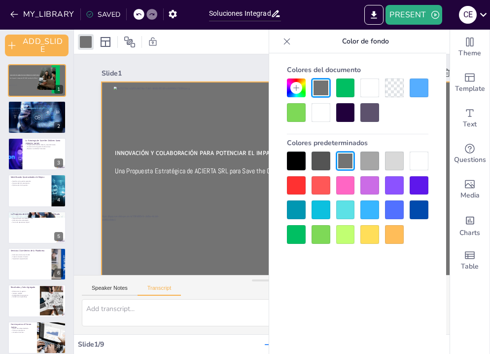
click at [236, 230] on div at bounding box center [283, 188] width 389 height 245
click at [210, 292] on div "Speaker Notes Transcript [PERSON_NAME] (en-US) [PERSON_NAME] (en-US) [PERSON_NA…" at bounding box center [262, 287] width 376 height 24
click at [286, 44] on icon at bounding box center [287, 41] width 10 height 10
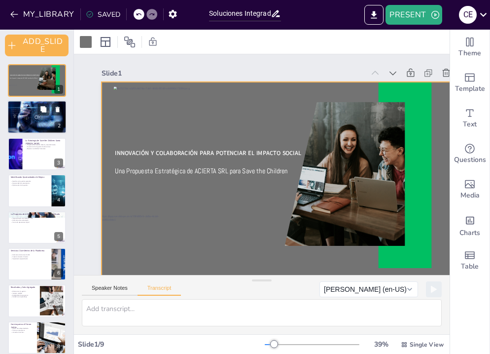
click at [38, 117] on div at bounding box center [36, 117] width 59 height 39
type textarea "Somos un equipo de profesionales apasionados con 7 años de experiencia. Nuestra…"
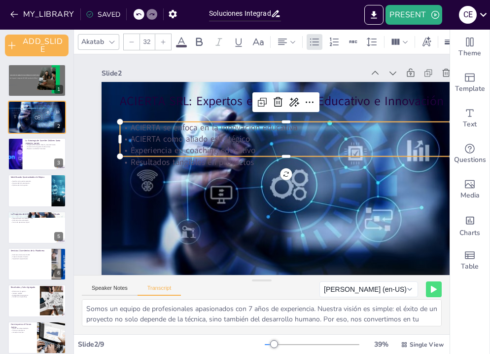
click at [159, 138] on p "ACIERTA como aliado estratégico" at bounding box center [290, 145] width 327 height 80
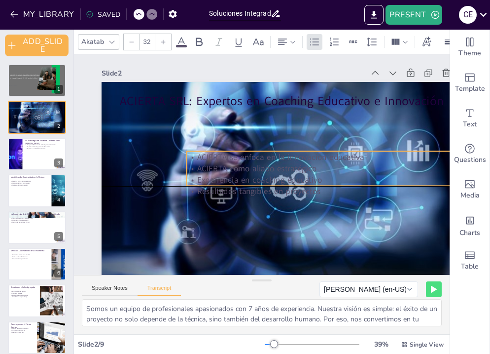
drag, startPoint x: 159, startPoint y: 138, endPoint x: 226, endPoint y: 170, distance: 74.1
click at [226, 170] on p "ACIERTA como aliado estratégico" at bounding box center [349, 187] width 327 height 80
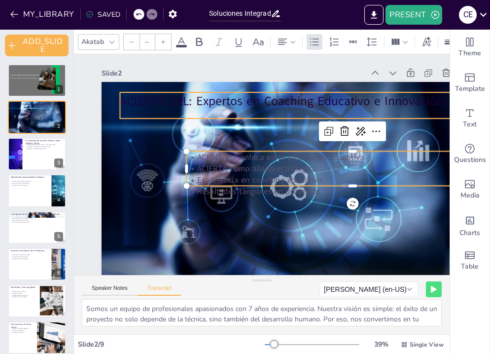
click at [185, 103] on p "ACIERTA SRL: Expertos en Coaching Educativo e Innovación" at bounding box center [286, 100] width 332 height 17
type input "48"
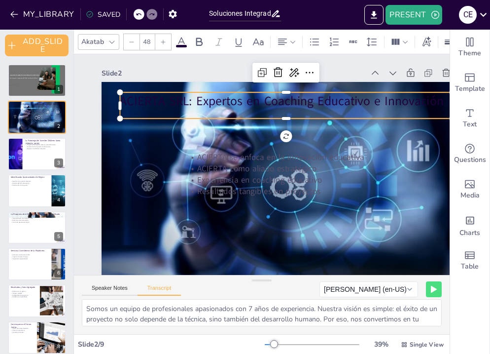
click at [185, 48] on div "Akatab 48" at bounding box center [328, 42] width 500 height 17
click at [185, 43] on icon at bounding box center [182, 42] width 12 height 12
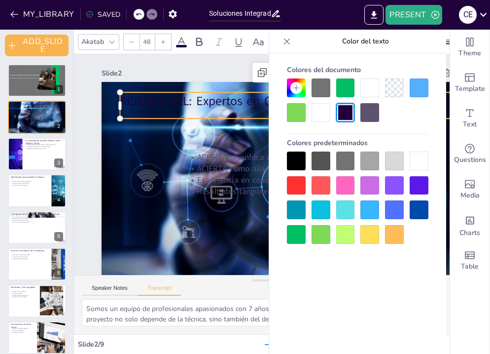
click at [323, 116] on div at bounding box center [321, 112] width 19 height 19
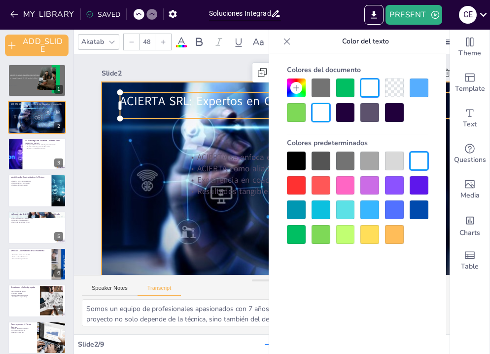
click at [128, 157] on div at bounding box center [278, 192] width 427 height 347
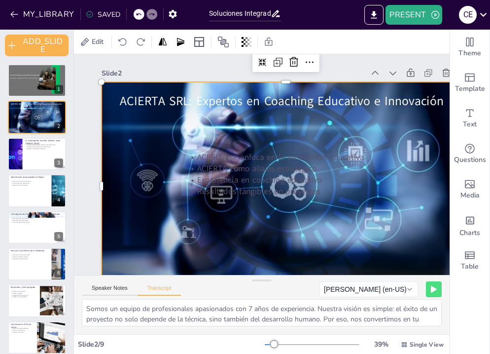
click at [147, 159] on div at bounding box center [272, 195] width 442 height 397
click at [36, 120] on div at bounding box center [36, 117] width 59 height 39
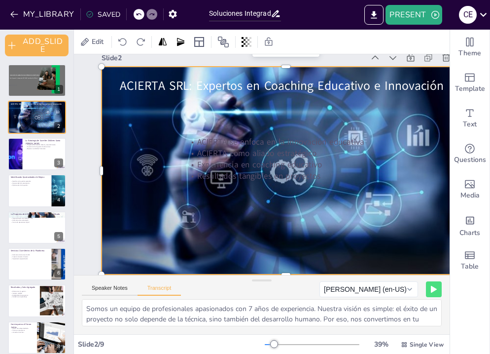
click at [136, 250] on div at bounding box center [284, 175] width 412 height 317
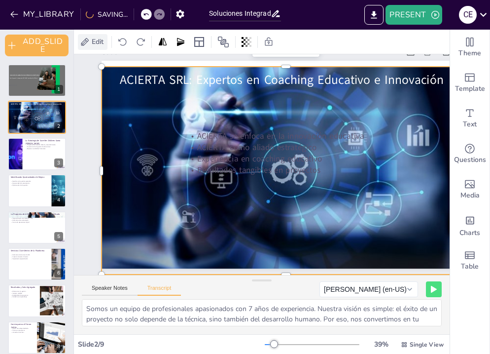
click at [98, 43] on span "Edit" at bounding box center [98, 41] width 16 height 9
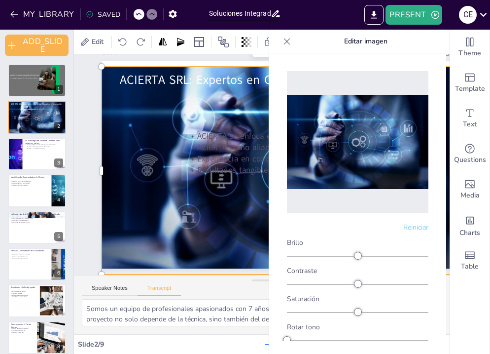
scroll to position [60, 0]
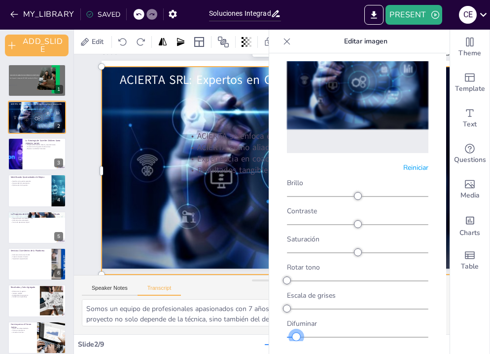
drag, startPoint x: 288, startPoint y: 336, endPoint x: 332, endPoint y: 341, distance: 43.7
click at [332, 341] on div "Reiniciar Brillo Contraste Saturación Rotar tono Escala de grises Difuminar" at bounding box center [357, 218] width 177 height 330
drag, startPoint x: 330, startPoint y: 338, endPoint x: 305, endPoint y: 338, distance: 24.7
click at [305, 338] on div at bounding box center [306, 336] width 8 height 8
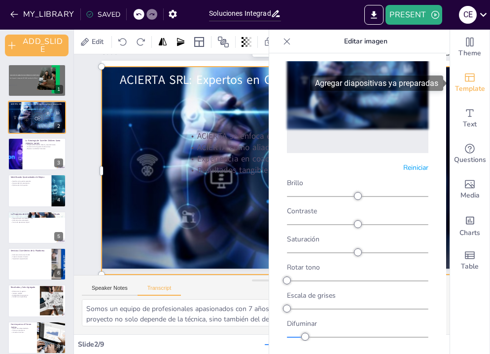
click at [467, 79] on icon "Add ready made slides" at bounding box center [470, 77] width 12 height 12
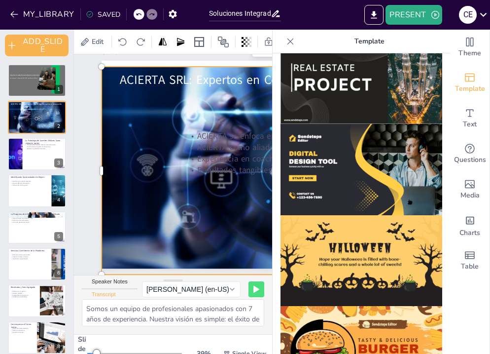
scroll to position [991, 0]
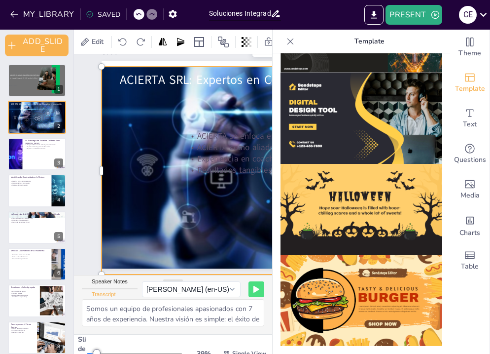
click at [289, 41] on icon at bounding box center [290, 41] width 10 height 10
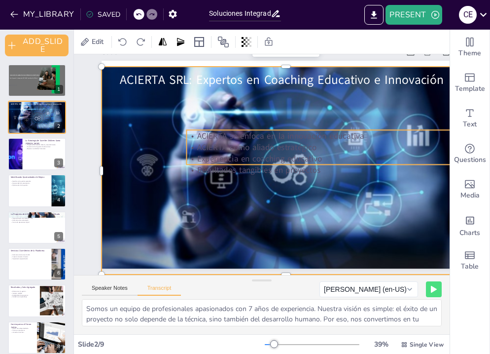
click at [219, 143] on p "ACIERTA como aliado estratégico" at bounding box center [352, 185] width 308 height 145
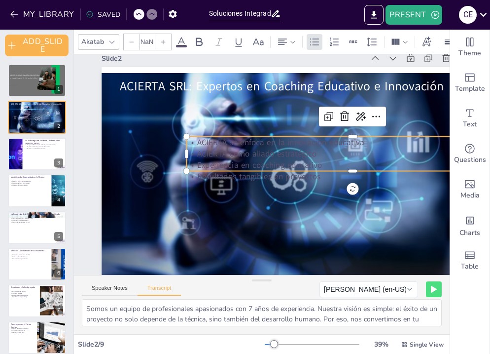
type input "32"
click at [180, 45] on span at bounding box center [181, 46] width 11 height 2
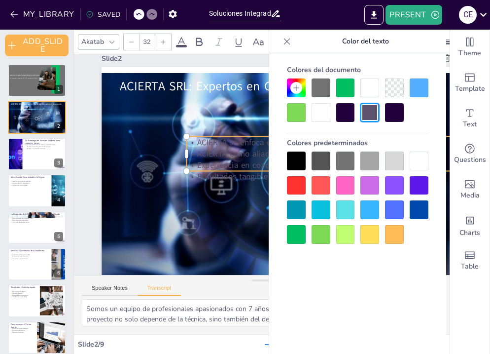
click at [320, 112] on div at bounding box center [321, 112] width 19 height 19
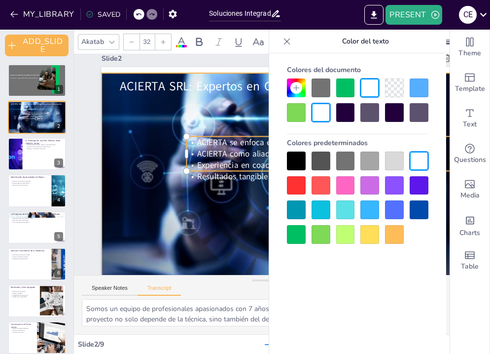
scroll to position [21, 0]
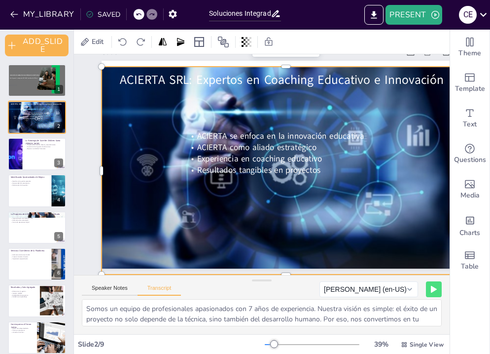
click at [223, 222] on div at bounding box center [286, 171] width 369 height 246
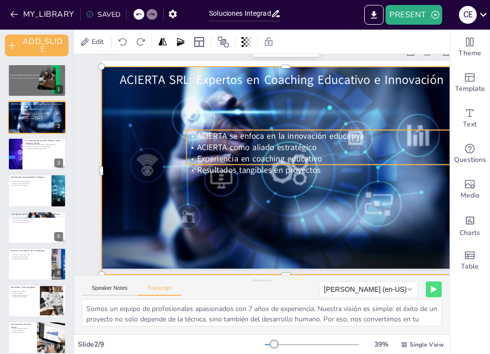
click at [321, 172] on p "Resultados tangibles en proyectos" at bounding box center [347, 197] width 320 height 113
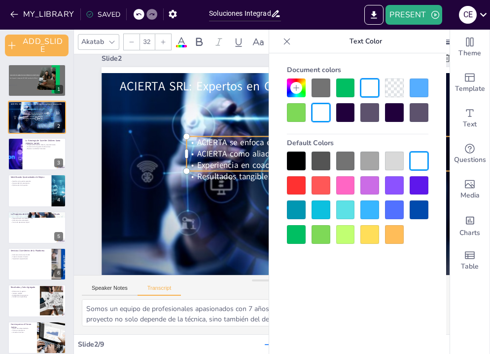
scroll to position [15, 0]
click at [255, 162] on span "Experiencia en coaching educativo" at bounding box center [259, 164] width 125 height 11
click at [218, 162] on span "Experiencia en coaching educativo" at bounding box center [260, 164] width 122 height 49
click at [218, 162] on span "Experiencia en coaching educativo" at bounding box center [260, 164] width 126 height 24
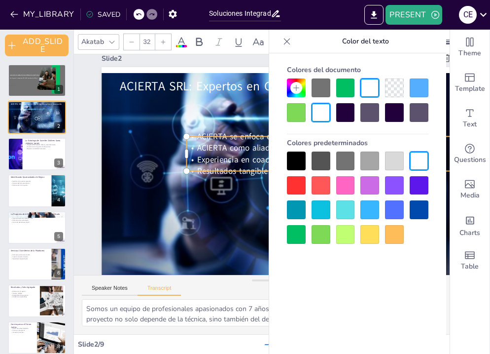
click at [241, 171] on div at bounding box center [345, 202] width 319 height 110
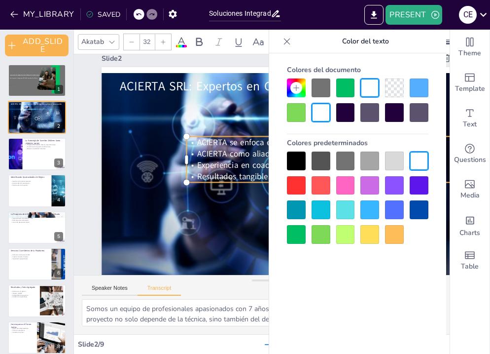
click at [286, 41] on icon at bounding box center [287, 41] width 6 height 6
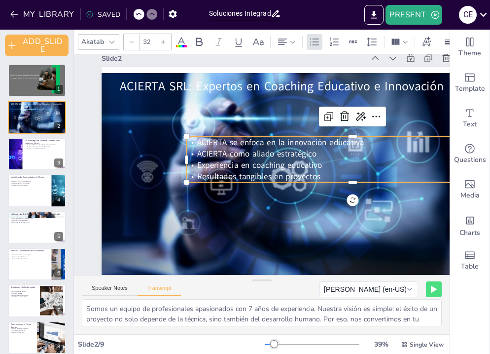
click at [322, 178] on p "Resultados tangibles en proyectos" at bounding box center [352, 176] width 332 height 11
click at [375, 122] on icon at bounding box center [380, 128] width 13 height 13
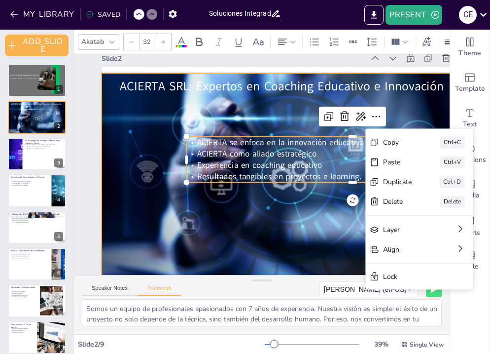
click at [296, 246] on div at bounding box center [281, 184] width 427 height 348
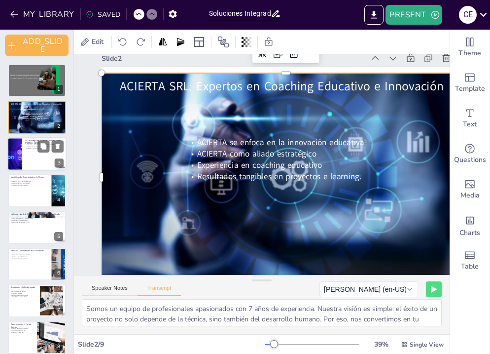
click at [35, 152] on div at bounding box center [36, 154] width 59 height 34
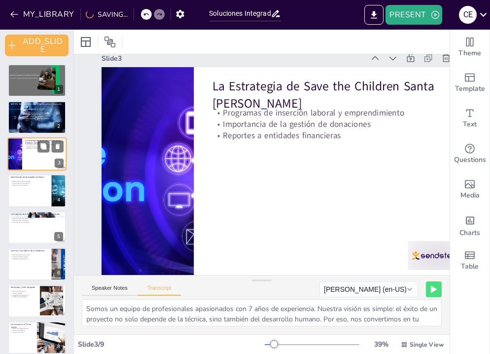
type textarea "Reconocimiento de sus dos programas principales: inserción laboral y emprendimi…"
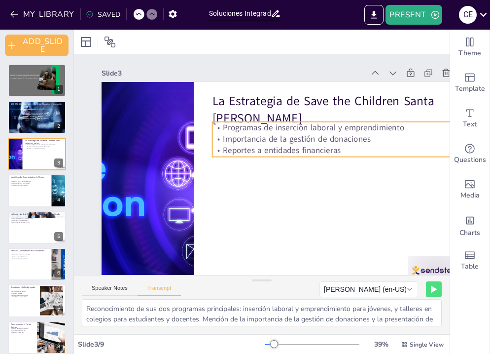
click at [300, 140] on p "Importancia de la gestión de donaciones" at bounding box center [334, 146] width 240 height 36
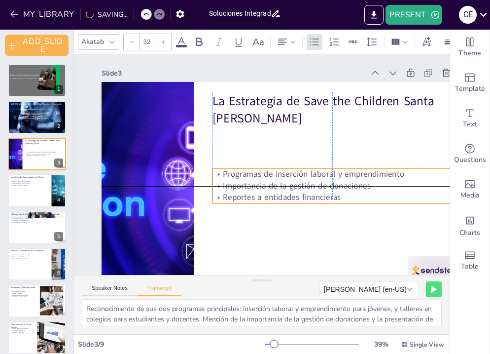
drag, startPoint x: 300, startPoint y: 140, endPoint x: 301, endPoint y: 182, distance: 42.9
click at [301, 182] on p "Importancia de la gestión de donaciones" at bounding box center [333, 185] width 240 height 11
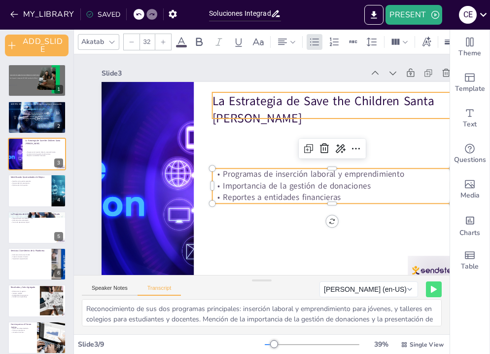
click at [249, 104] on p "La Estrategia de Save the Children Santa [PERSON_NAME]" at bounding box center [337, 116] width 242 height 59
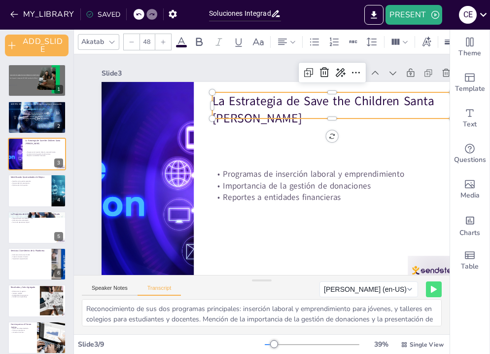
click at [134, 42] on icon at bounding box center [132, 42] width 6 height 6
type input "47"
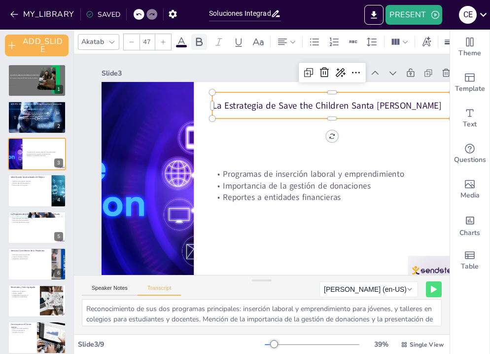
click at [195, 46] on icon at bounding box center [199, 42] width 12 height 12
click at [237, 93] on div "La Estrategia de Save the Children Santa [PERSON_NAME]" at bounding box center [338, 112] width 242 height 51
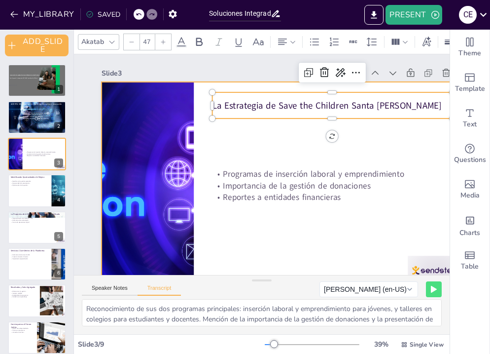
drag, startPoint x: 404, startPoint y: 110, endPoint x: 205, endPoint y: 103, distance: 199.3
click at [205, 103] on div "Programas de inserción laboral y emprendimiento Importancia de la gestión de do…" at bounding box center [281, 190] width 404 height 280
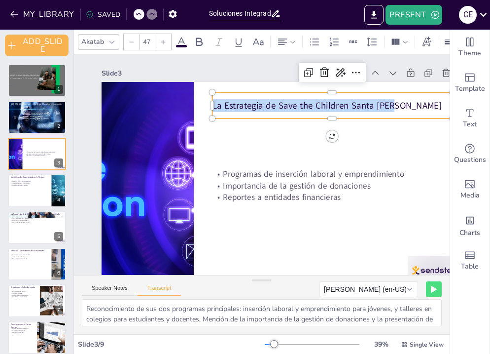
drag, startPoint x: 400, startPoint y: 108, endPoint x: 213, endPoint y: 106, distance: 187.9
click at [245, 106] on p "La Estrategia de Save the Children Santa [PERSON_NAME]" at bounding box center [352, 148] width 214 height 131
click at [196, 46] on icon at bounding box center [199, 42] width 12 height 12
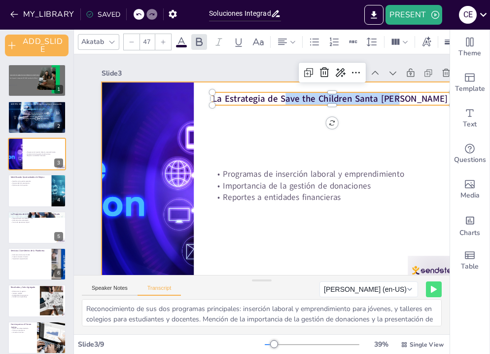
drag, startPoint x: 285, startPoint y: 99, endPoint x: 284, endPoint y: 122, distance: 22.7
click at [284, 122] on div "Programas de inserción laboral y emprendimiento Importancia de la gestión de do…" at bounding box center [273, 195] width 424 height 364
click at [234, 142] on div at bounding box center [281, 190] width 404 height 280
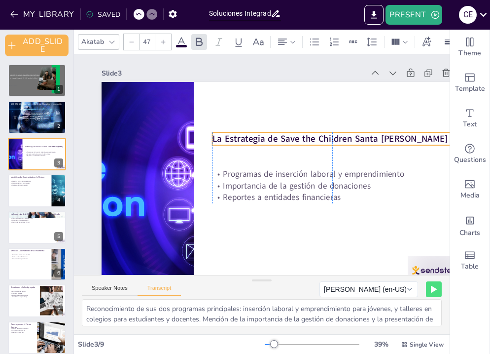
drag, startPoint x: 230, startPoint y: 101, endPoint x: 232, endPoint y: 141, distance: 40.0
click at [232, 141] on strong "La Estrategia de Save the Children Santa [PERSON_NAME]" at bounding box center [331, 145] width 235 height 37
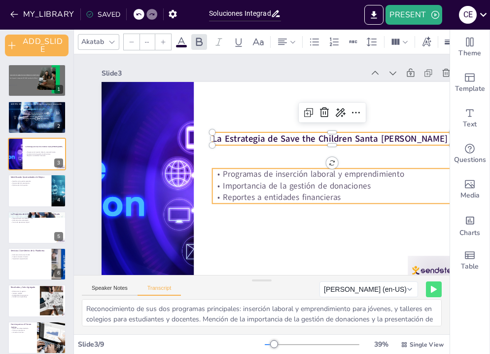
click at [238, 177] on p "Programas de inserción laboral y emprendimiento" at bounding box center [331, 181] width 240 height 36
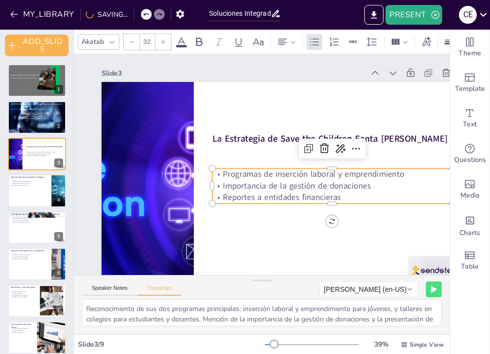
click at [165, 46] on div at bounding box center [163, 42] width 16 height 16
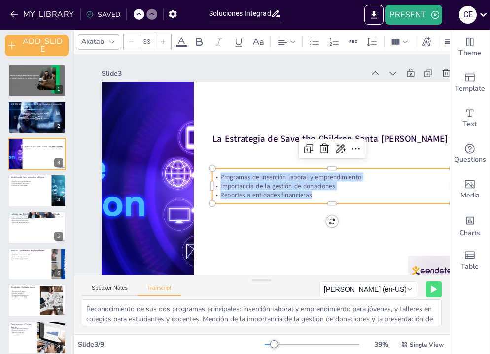
drag, startPoint x: 319, startPoint y: 196, endPoint x: 220, endPoint y: 172, distance: 102.0
click at [220, 173] on div "Programas de inserción laboral y emprendimiento Importancia de la gestión de do…" at bounding box center [333, 186] width 240 height 27
click at [163, 42] on icon at bounding box center [163, 42] width 6 height 6
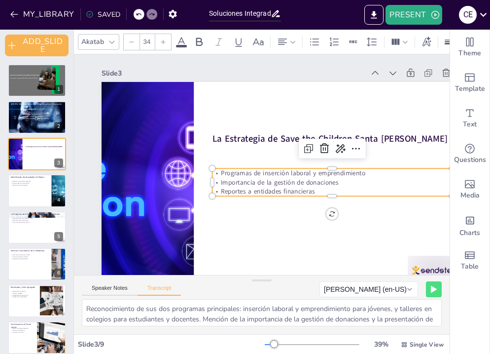
click at [163, 42] on icon at bounding box center [163, 42] width 6 height 6
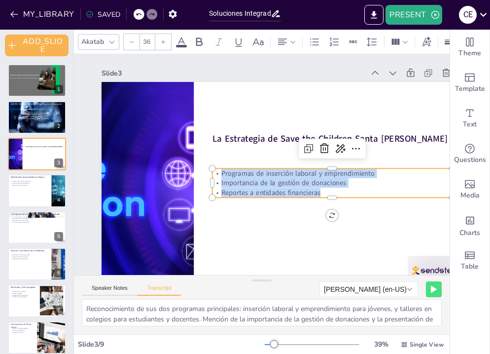
click at [163, 42] on icon at bounding box center [163, 42] width 6 height 6
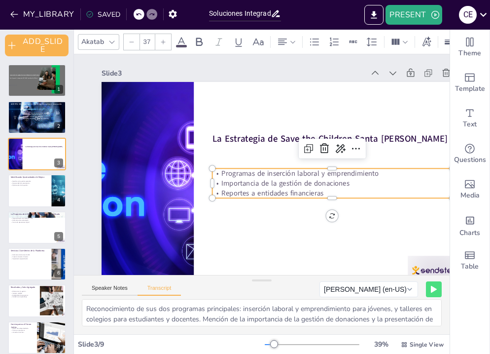
click at [163, 42] on icon at bounding box center [163, 42] width 6 height 6
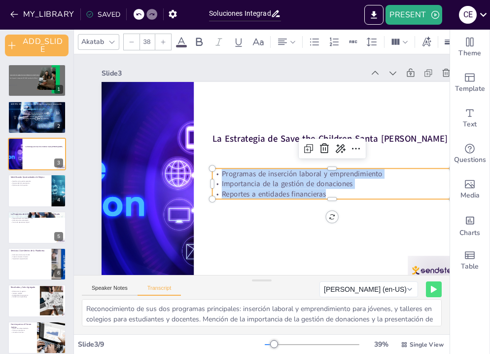
click at [163, 42] on icon at bounding box center [163, 42] width 6 height 6
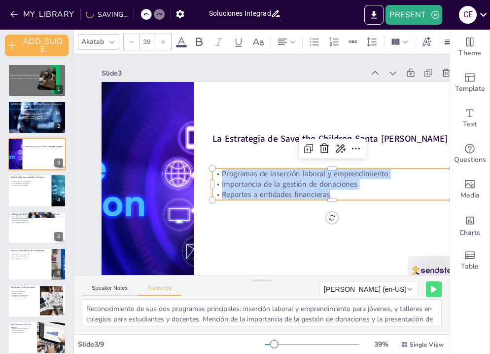
click at [163, 42] on icon at bounding box center [163, 42] width 6 height 6
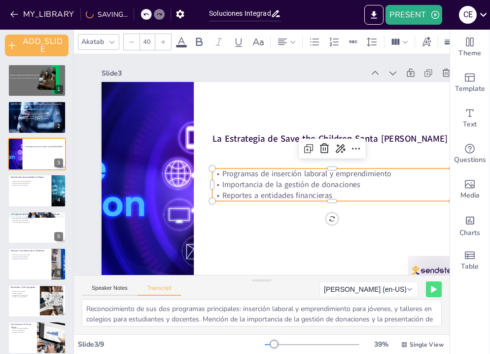
click at [163, 42] on icon at bounding box center [163, 42] width 6 height 6
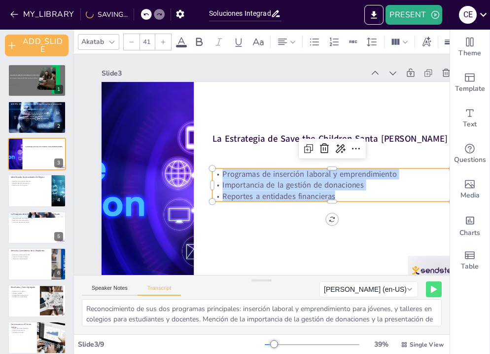
click at [163, 42] on icon at bounding box center [163, 42] width 6 height 6
type input "43"
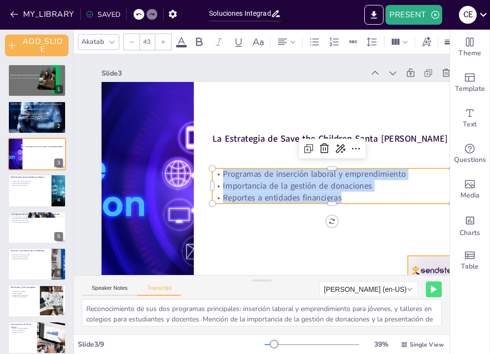
click at [427, 270] on div at bounding box center [424, 287] width 60 height 35
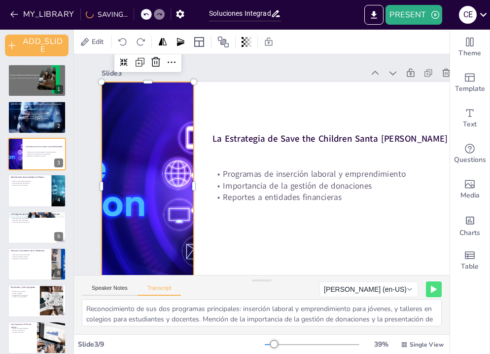
click at [168, 239] on div at bounding box center [148, 186] width 438 height 208
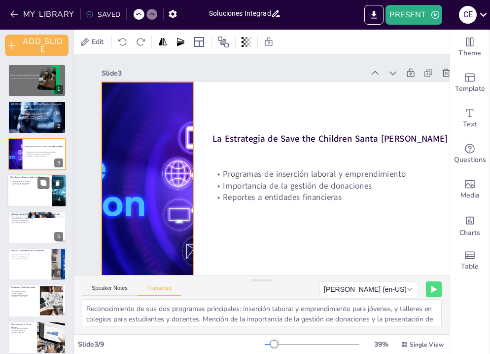
click at [40, 194] on div at bounding box center [36, 191] width 59 height 34
type textarea "Breve explicación del desafío de gestionar programas de manera separada, lo que…"
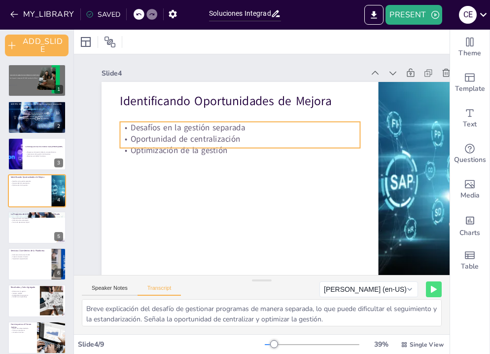
click at [174, 142] on p "Oportunidad de centralización" at bounding box center [240, 138] width 240 height 11
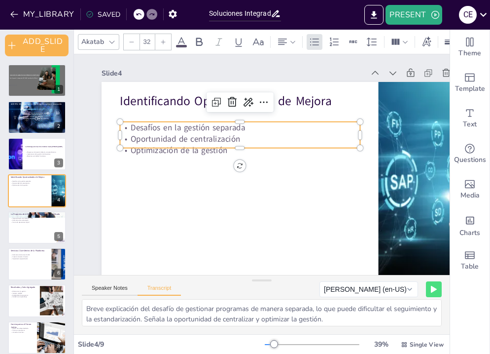
click at [163, 47] on div at bounding box center [163, 42] width 16 height 16
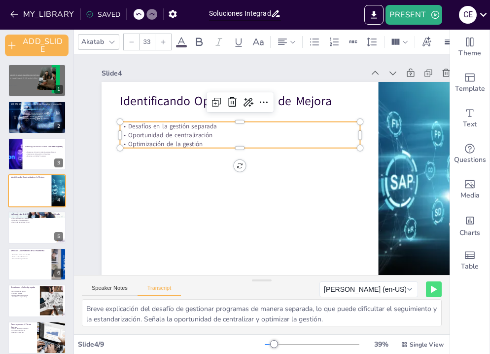
click at [163, 47] on div at bounding box center [163, 42] width 16 height 16
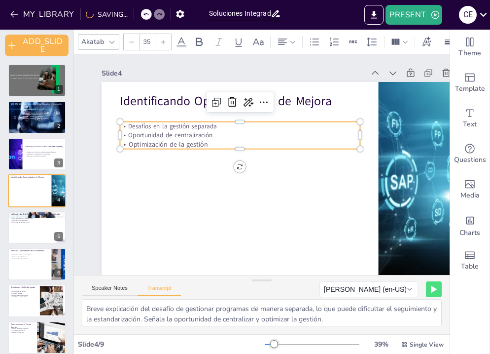
click at [163, 47] on div at bounding box center [163, 42] width 16 height 16
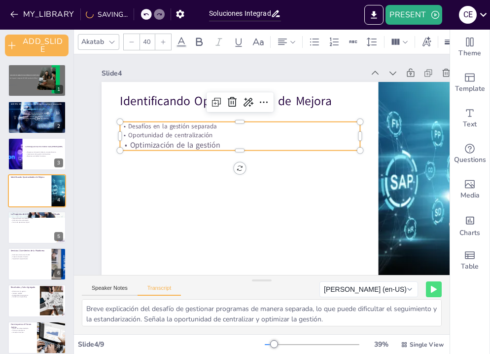
click at [163, 47] on div at bounding box center [163, 42] width 16 height 16
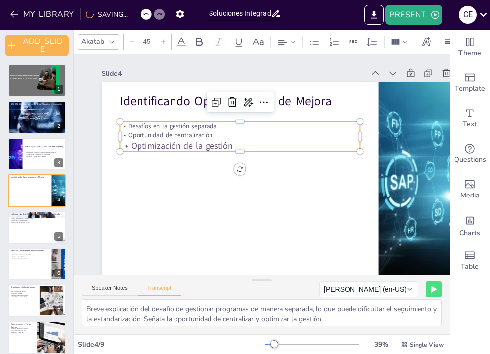
click at [163, 47] on div at bounding box center [163, 42] width 16 height 16
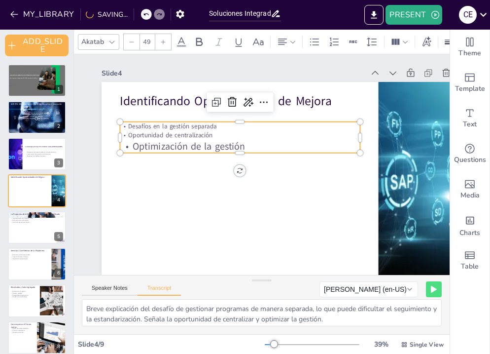
click at [163, 47] on div at bounding box center [163, 42] width 16 height 16
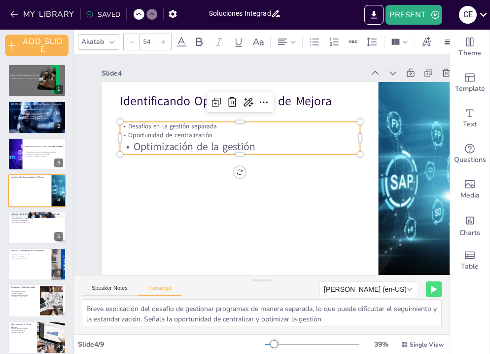
click at [163, 47] on div at bounding box center [163, 42] width 16 height 16
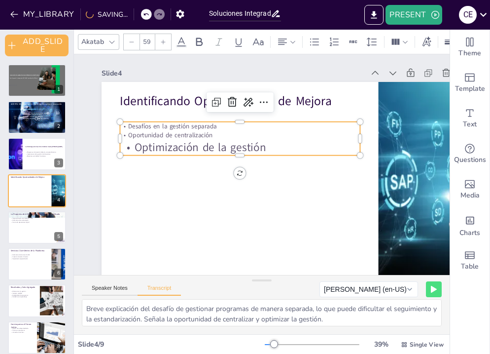
click at [163, 47] on div at bounding box center [163, 42] width 16 height 16
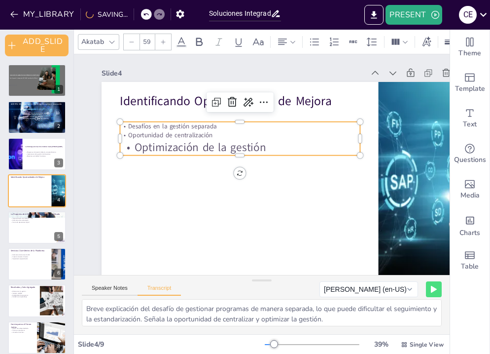
click at [163, 47] on div at bounding box center [163, 42] width 16 height 16
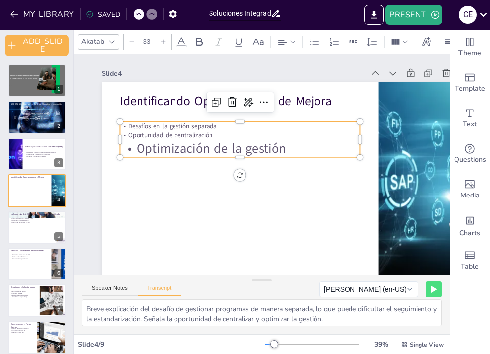
click at [156, 131] on p "Oportunidad de centralización" at bounding box center [243, 133] width 240 height 34
click at [167, 42] on div at bounding box center [163, 42] width 16 height 16
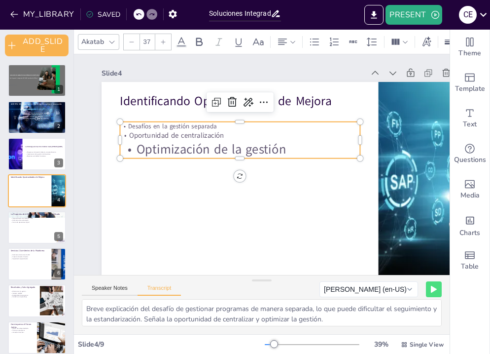
click at [167, 42] on div at bounding box center [163, 42] width 16 height 16
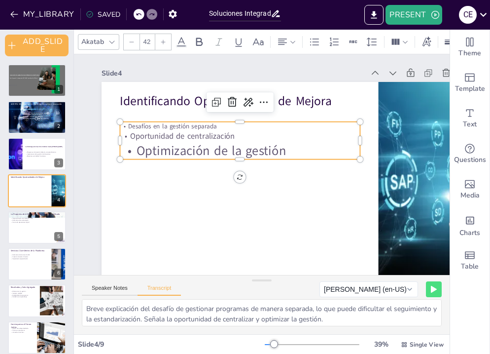
click at [167, 42] on div at bounding box center [163, 42] width 16 height 16
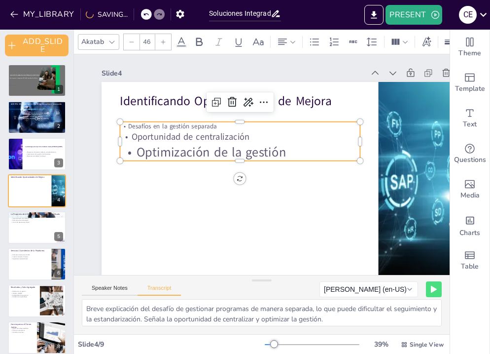
click at [167, 42] on div at bounding box center [163, 42] width 16 height 16
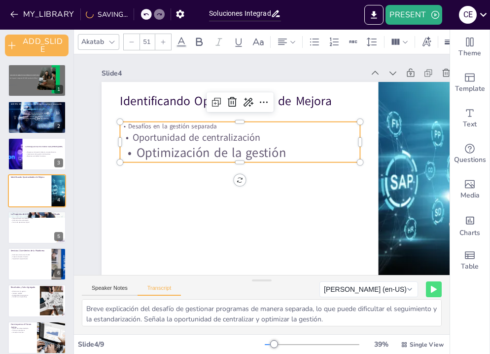
click at [167, 42] on div at bounding box center [163, 42] width 16 height 16
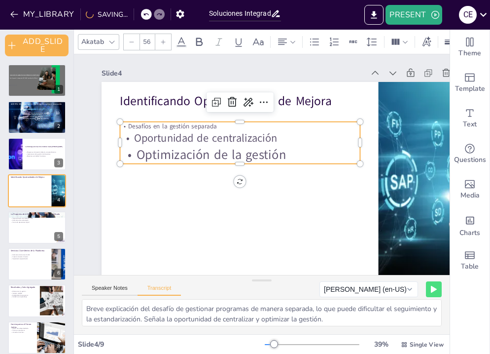
click at [167, 42] on div at bounding box center [163, 42] width 16 height 16
click at [161, 126] on p "Desafíos en la gestión separada" at bounding box center [244, 124] width 240 height 34
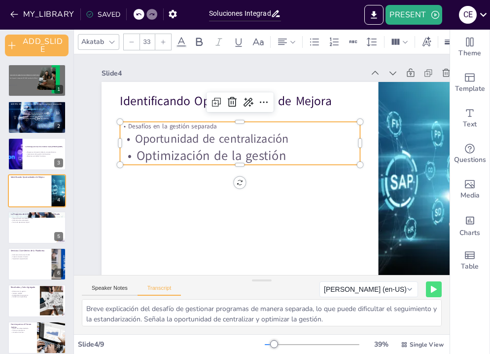
click at [168, 45] on div at bounding box center [163, 42] width 16 height 16
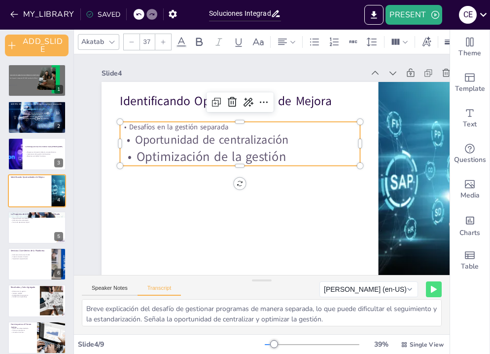
click at [168, 45] on div at bounding box center [163, 42] width 16 height 16
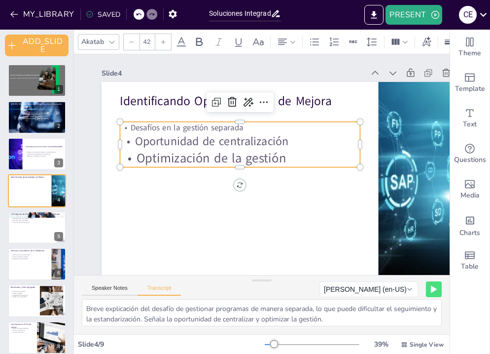
click at [168, 45] on div at bounding box center [163, 42] width 16 height 16
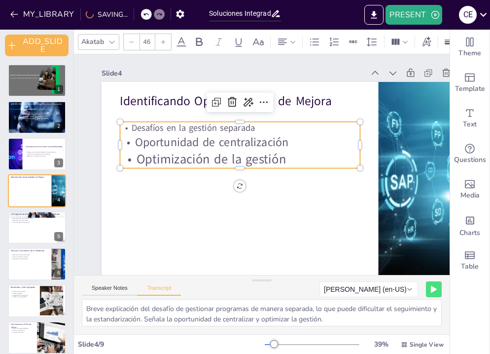
click at [168, 45] on div at bounding box center [163, 42] width 16 height 16
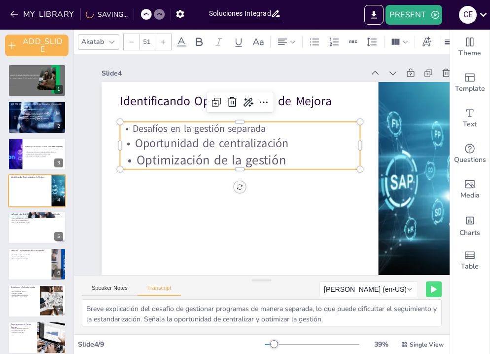
click at [168, 45] on div at bounding box center [163, 42] width 16 height 16
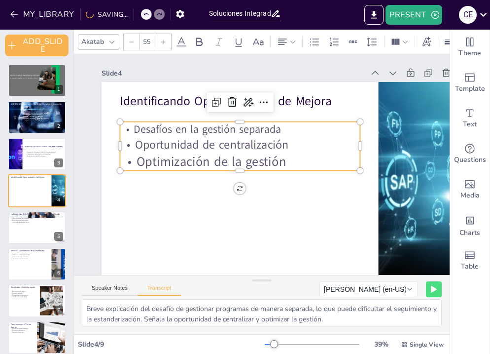
click at [168, 45] on div at bounding box center [163, 42] width 16 height 16
type input "--"
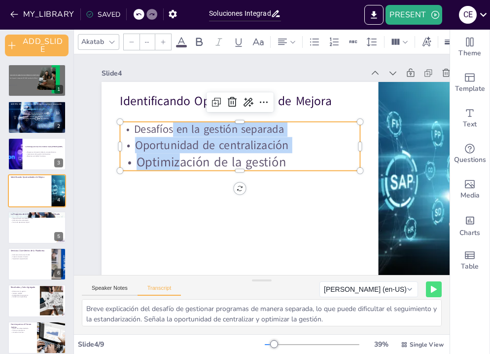
drag, startPoint x: 171, startPoint y: 133, endPoint x: 178, endPoint y: 155, distance: 23.1
click at [178, 155] on div "Desafíos en la gestión separada Oportunidad de centralización Optimización de l…" at bounding box center [240, 146] width 240 height 49
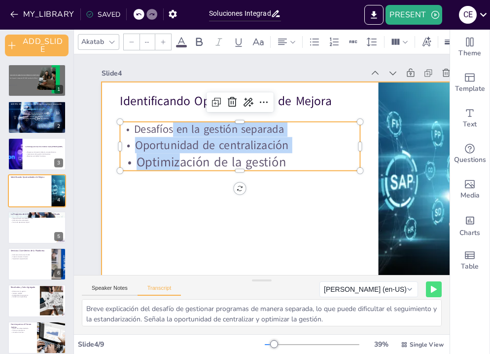
click at [306, 211] on div at bounding box center [283, 188] width 389 height 245
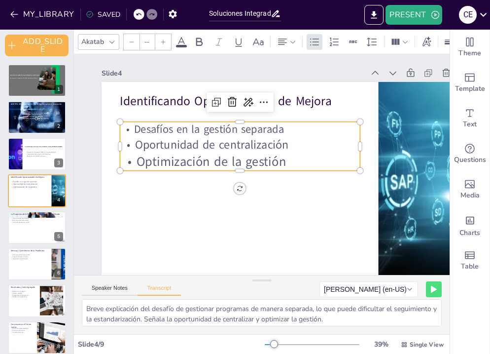
click at [299, 156] on p "Optimización de la gestión" at bounding box center [241, 157] width 239 height 67
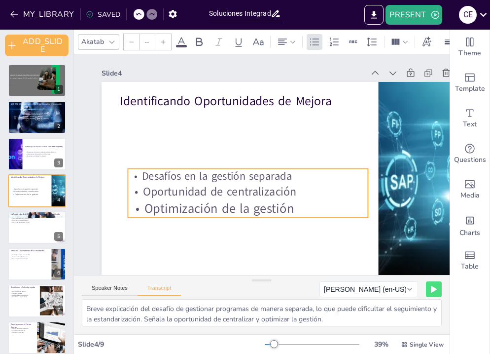
drag, startPoint x: 299, startPoint y: 156, endPoint x: 307, endPoint y: 203, distance: 47.5
click at [307, 203] on p "Optimización de la gestión" at bounding box center [239, 205] width 239 height 68
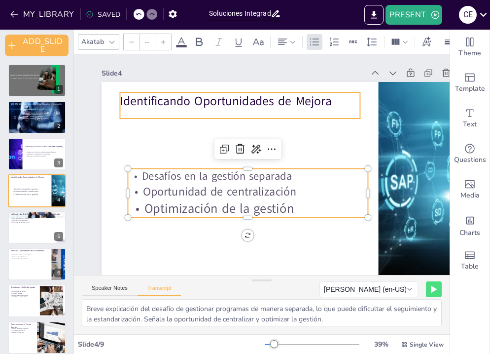
type input "48"
click at [232, 104] on p "Identificando Oportunidades de Mejora" at bounding box center [240, 100] width 240 height 17
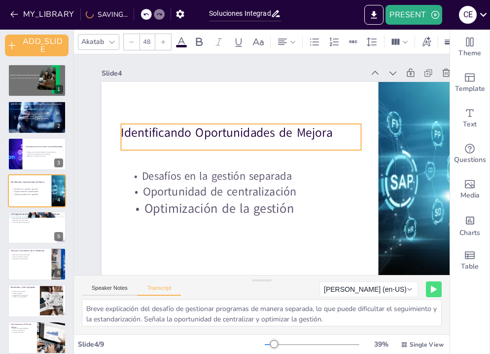
drag, startPoint x: 232, startPoint y: 104, endPoint x: 233, endPoint y: 135, distance: 31.6
click at [233, 135] on p "Identificando Oportunidades de Mejora" at bounding box center [244, 130] width 241 height 42
click at [198, 43] on icon at bounding box center [199, 42] width 12 height 12
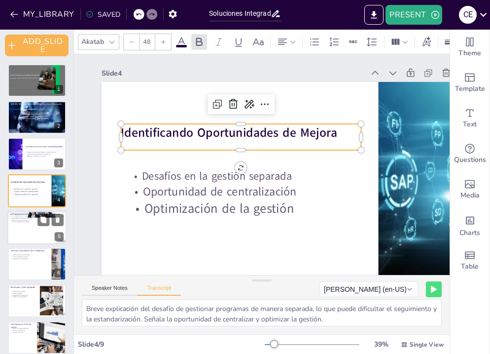
click at [42, 233] on div at bounding box center [36, 228] width 59 height 34
type textarea "Presenta la solución principal: la implementación y administración de una Plata…"
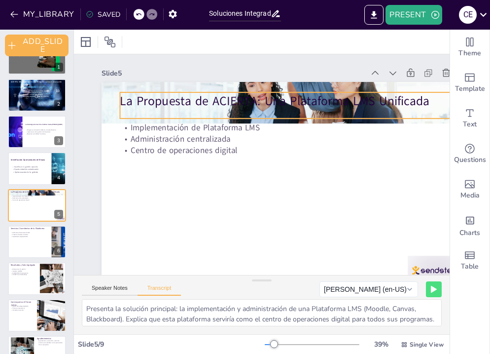
click at [241, 101] on p "La Propuesta de ACIERTA: Una Plataforma LMS Unificada" at bounding box center [293, 104] width 332 height 52
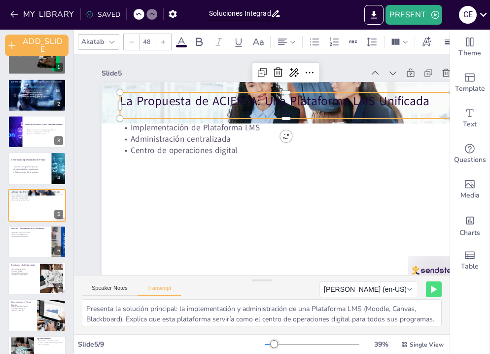
click at [184, 45] on span at bounding box center [181, 46] width 11 height 2
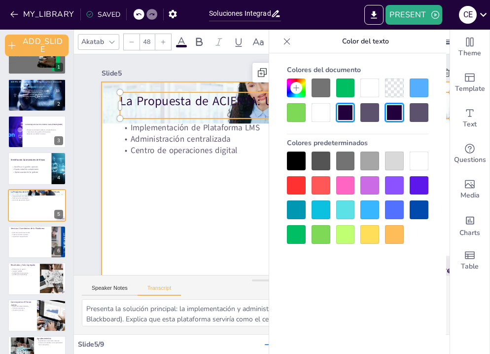
click at [229, 222] on div at bounding box center [281, 190] width 404 height 280
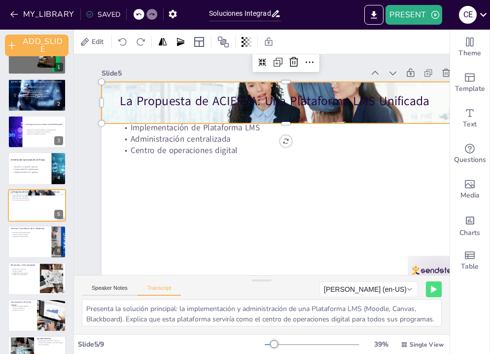
click at [106, 114] on div at bounding box center [298, 109] width 404 height 280
click at [251, 44] on icon at bounding box center [247, 42] width 10 height 10
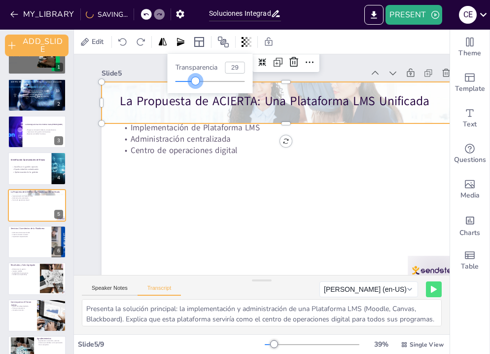
type input "28"
drag, startPoint x: 247, startPoint y: 82, endPoint x: 195, endPoint y: 88, distance: 52.1
click at [195, 88] on div "Transparencia 28" at bounding box center [210, 73] width 85 height 39
click at [320, 181] on div at bounding box center [259, 196] width 385 height 421
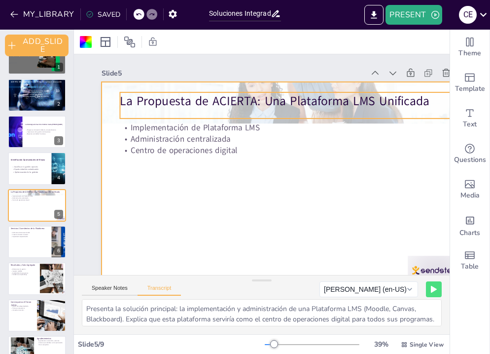
click at [206, 108] on p "La Propuesta de ACIERTA: Una Plataforma LMS Unificada" at bounding box center [293, 104] width 332 height 52
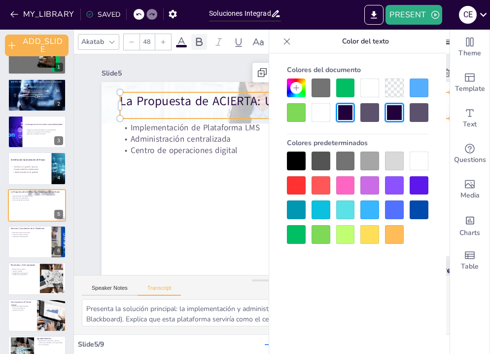
click at [196, 41] on icon at bounding box center [199, 41] width 6 height 8
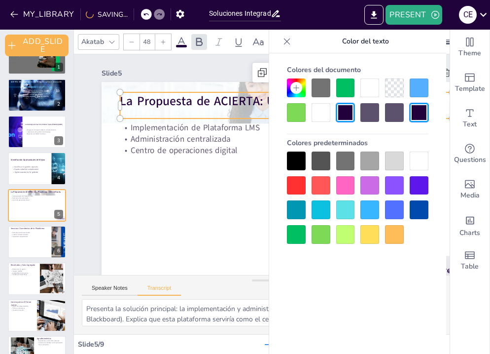
click at [215, 108] on strong "La Propuesta de ACIERTA: Una Plataforma LMS Unificada" at bounding box center [285, 103] width 316 height 50
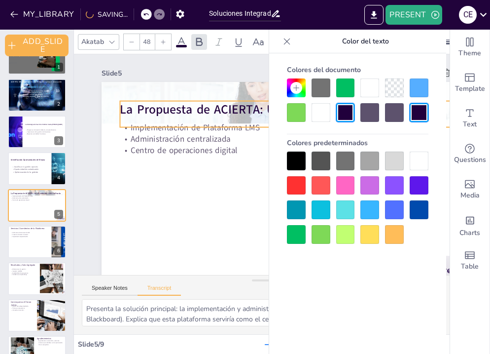
click at [289, 40] on icon at bounding box center [287, 41] width 10 height 10
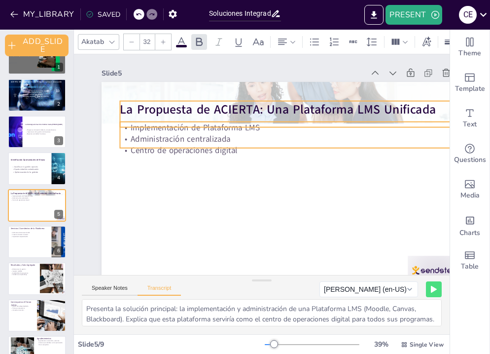
click at [191, 147] on p "Centro de operaciones digital" at bounding box center [290, 167] width 276 height 205
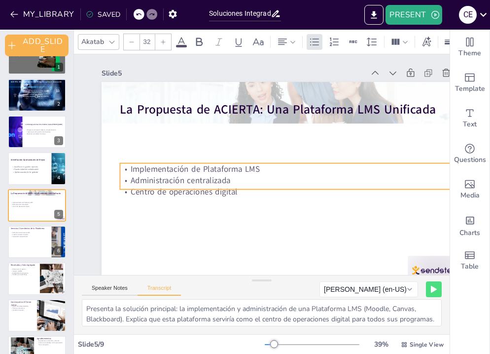
click at [166, 46] on div at bounding box center [163, 42] width 16 height 16
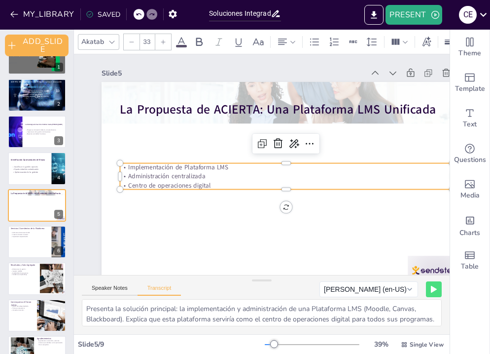
click at [166, 46] on div at bounding box center [163, 42] width 16 height 16
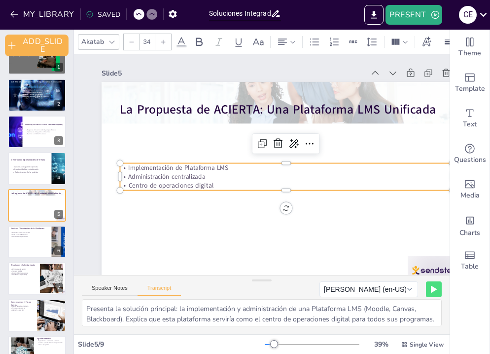
click at [166, 47] on div at bounding box center [163, 42] width 16 height 16
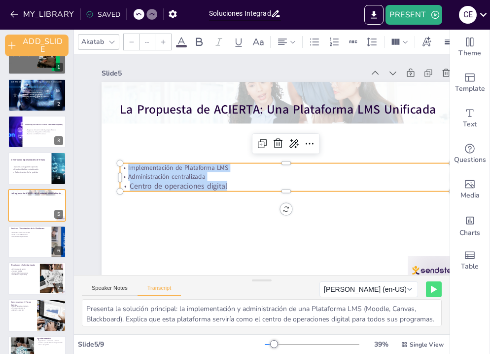
drag, startPoint x: 229, startPoint y: 183, endPoint x: 121, endPoint y: 166, distance: 109.8
click at [121, 166] on div "La Propuesta de ACIERTA: Una Plataforma LMS Unificada Implementación de Platafo…" at bounding box center [283, 188] width 389 height 245
click at [162, 43] on icon at bounding box center [163, 42] width 6 height 6
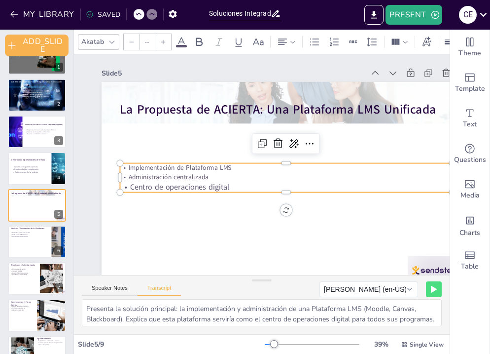
click at [162, 43] on icon at bounding box center [163, 42] width 6 height 6
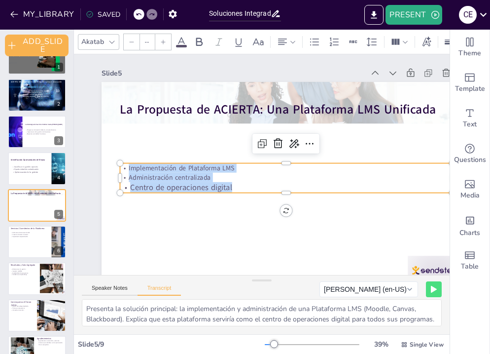
click at [162, 43] on icon at bounding box center [163, 42] width 6 height 6
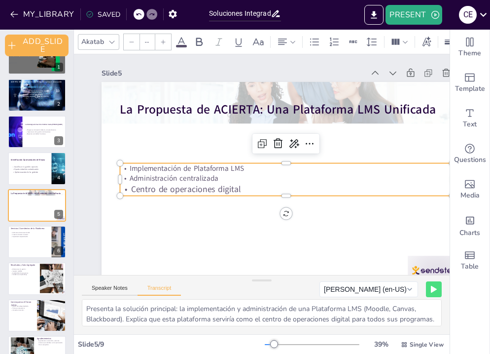
click at [162, 43] on icon at bounding box center [163, 42] width 6 height 6
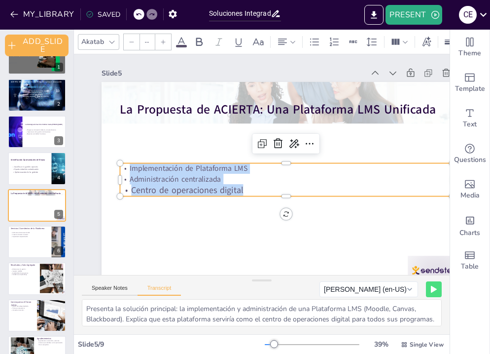
click at [162, 43] on icon at bounding box center [163, 42] width 6 height 6
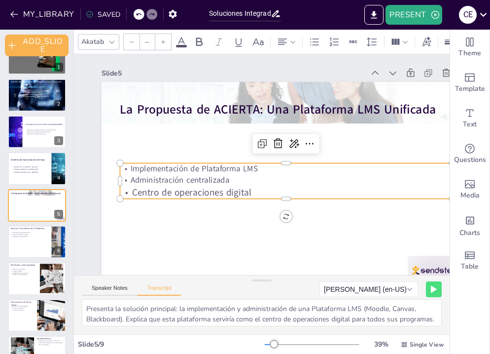
click at [162, 43] on icon at bounding box center [163, 42] width 6 height 6
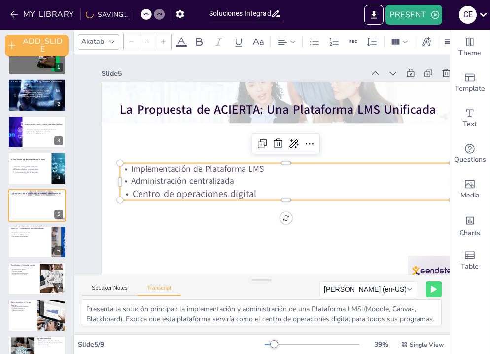
click at [162, 43] on icon at bounding box center [163, 42] width 6 height 6
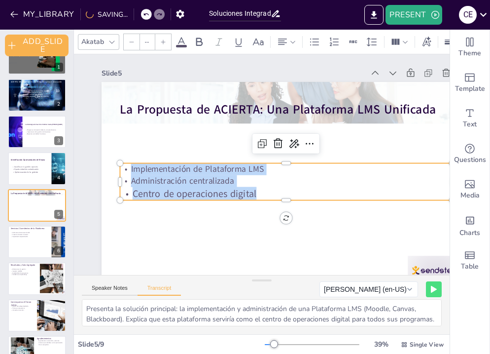
click at [162, 43] on icon at bounding box center [163, 42] width 6 height 6
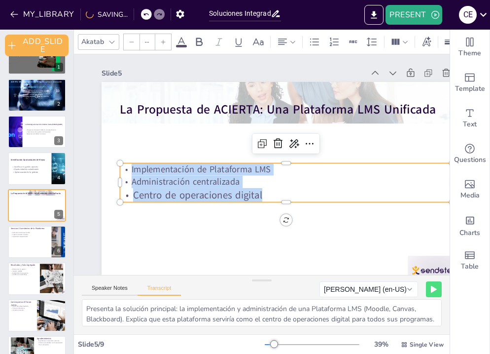
click at [162, 43] on icon at bounding box center [163, 42] width 6 height 6
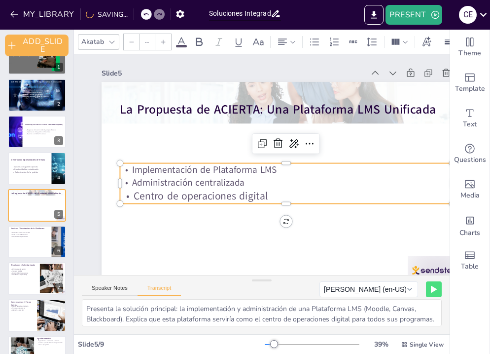
click at [162, 43] on icon at bounding box center [163, 42] width 6 height 6
click at [160, 181] on p "Administración centralizada" at bounding box center [286, 182] width 332 height 13
click at [163, 201] on p "Centro de operaciones digital" at bounding box center [286, 196] width 332 height 15
click at [273, 195] on p "Centro de operaciones digital" at bounding box center [286, 196] width 332 height 15
click at [131, 43] on icon at bounding box center [132, 42] width 6 height 6
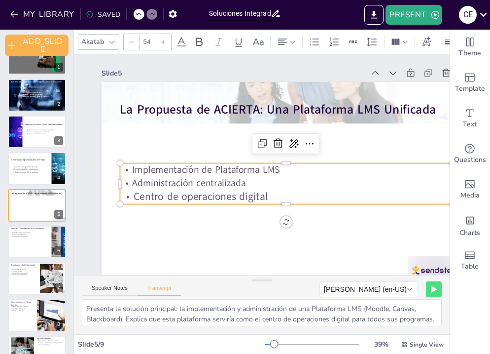
click at [131, 43] on icon at bounding box center [132, 42] width 6 height 6
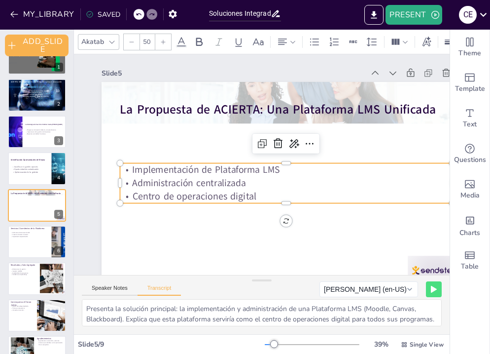
type input "49"
click at [251, 182] on p "Administración centralizada" at bounding box center [284, 185] width 332 height 48
click at [24, 242] on div at bounding box center [36, 242] width 59 height 34
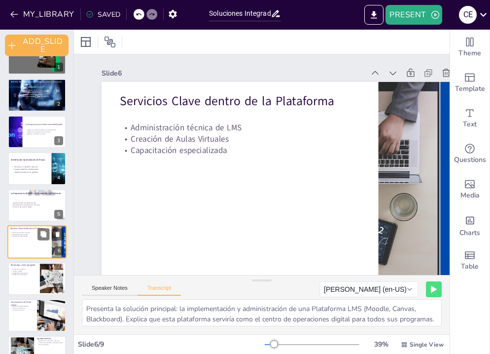
type textarea "Gestión de Plataformas LMS: ACIERTA se encarga de la administración técnica. Cr…"
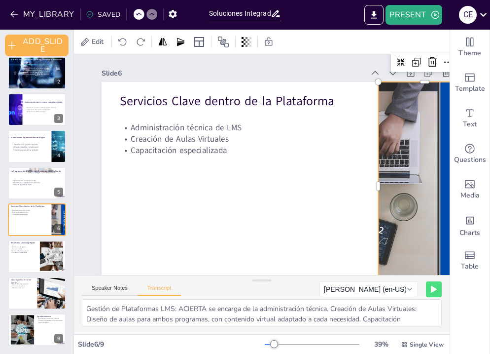
click at [445, 179] on div at bounding box center [424, 186] width 369 height 208
click at [445, 175] on div at bounding box center [421, 202] width 389 height 245
click at [86, 44] on icon at bounding box center [85, 42] width 10 height 10
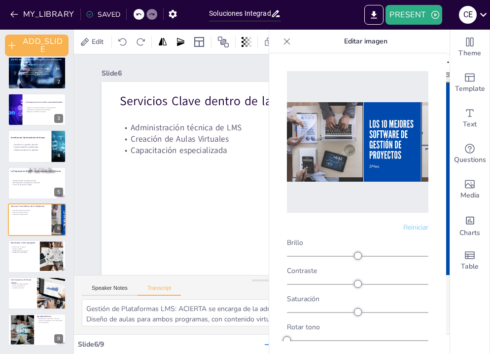
click at [290, 44] on icon at bounding box center [287, 41] width 10 height 10
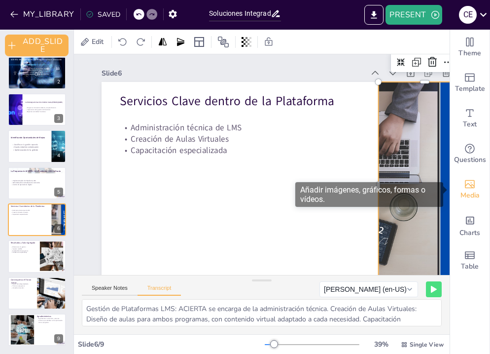
click at [468, 189] on icon "Add images, graphics, shapes or video" at bounding box center [470, 184] width 12 height 12
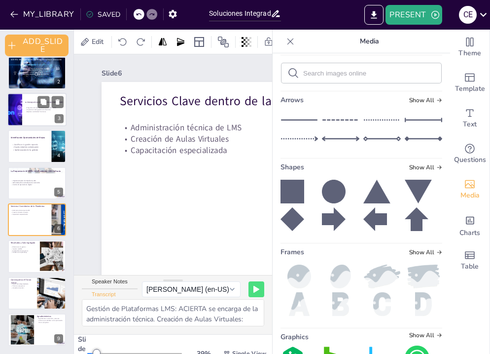
scroll to position [0, 0]
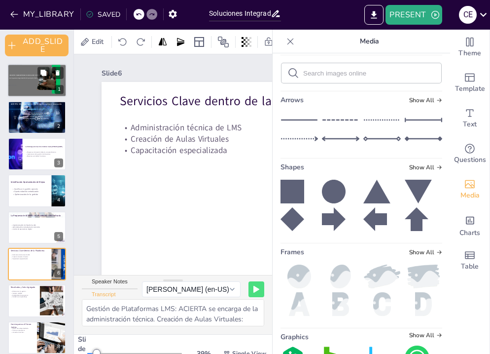
click at [28, 74] on span "Innovación y Colaboración para Potenciar el Impacto Social" at bounding box center [24, 74] width 30 height 1
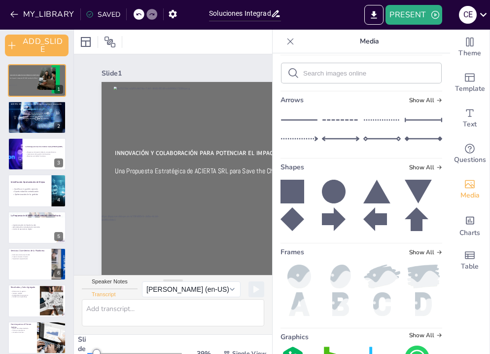
click at [288, 203] on icon at bounding box center [293, 191] width 24 height 24
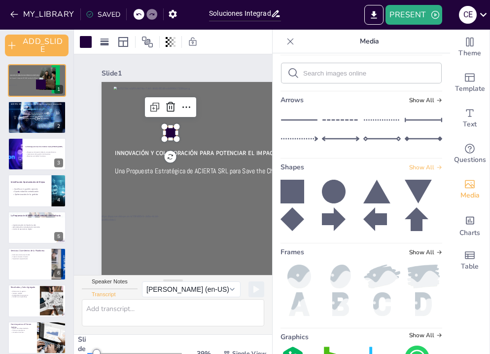
click at [442, 170] on icon at bounding box center [439, 167] width 6 height 6
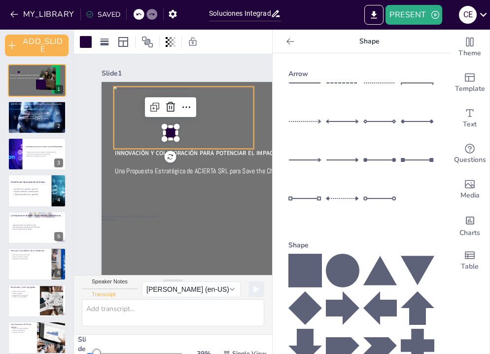
click at [243, 86] on div "Innovación y Colaboración para Potenciar el Impacto Social Una Propuesta Estrat…" at bounding box center [283, 197] width 389 height 245
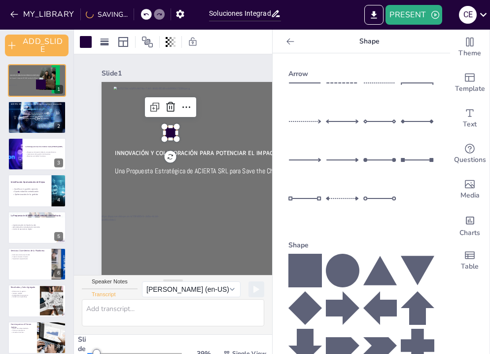
click at [169, 134] on div at bounding box center [171, 133] width 12 height 12
click at [290, 45] on icon at bounding box center [290, 41] width 10 height 10
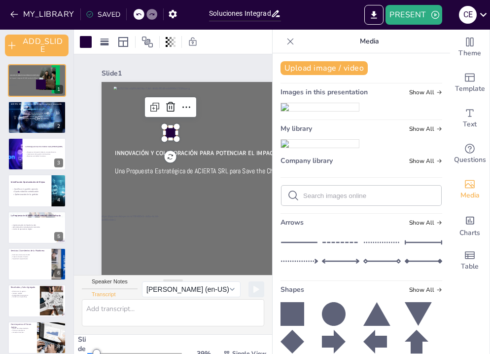
click at [290, 45] on icon at bounding box center [290, 41] width 10 height 10
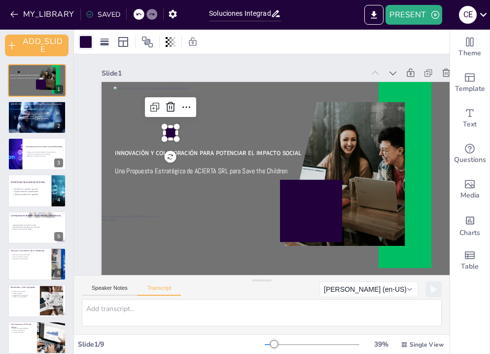
click at [85, 44] on div at bounding box center [86, 42] width 12 height 12
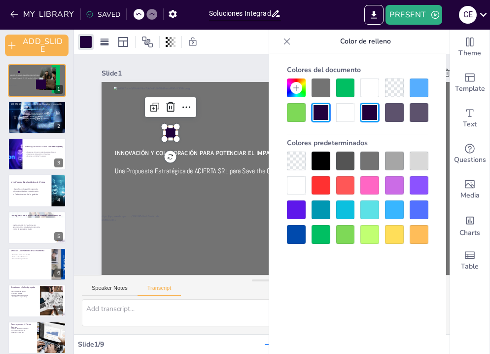
click at [343, 159] on div at bounding box center [345, 160] width 19 height 19
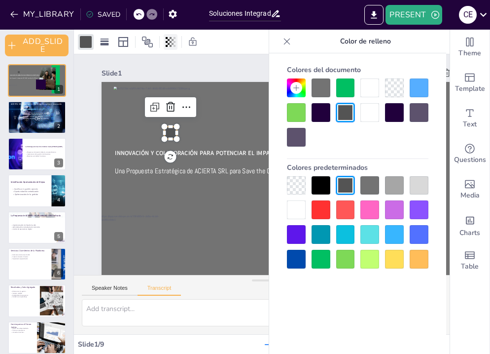
click at [169, 41] on icon at bounding box center [171, 42] width 10 height 10
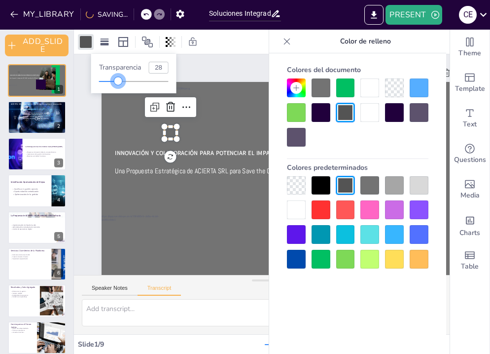
type input "11"
drag, startPoint x: 170, startPoint y: 82, endPoint x: 107, endPoint y: 84, distance: 63.7
click at [107, 84] on div at bounding box center [107, 81] width 8 height 8
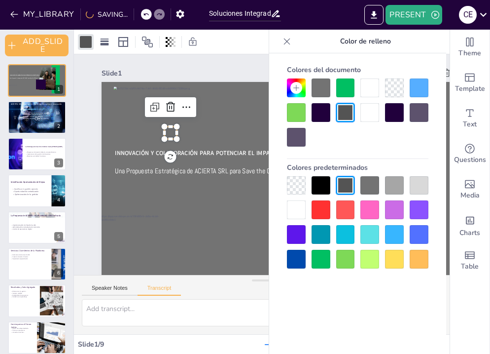
click at [422, 187] on div at bounding box center [419, 185] width 19 height 19
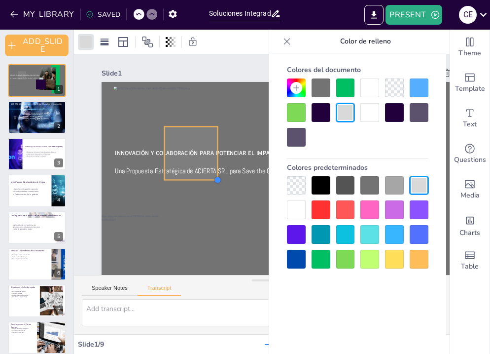
drag, startPoint x: 177, startPoint y: 139, endPoint x: 216, endPoint y: 181, distance: 57.6
click at [216, 179] on div at bounding box center [216, 175] width 9 height 9
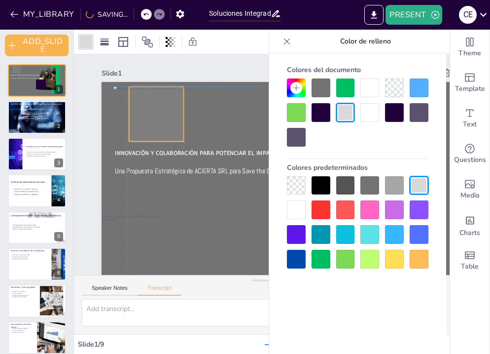
drag, startPoint x: 189, startPoint y: 143, endPoint x: 154, endPoint y: 104, distance: 53.4
click at [154, 103] on div at bounding box center [156, 113] width 55 height 55
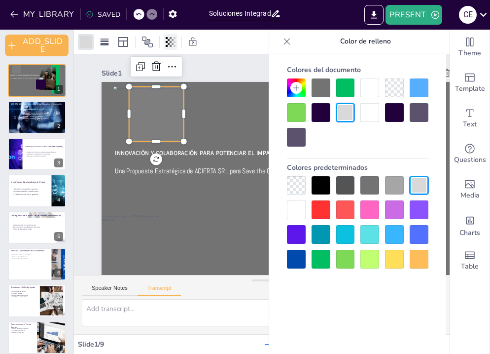
click at [173, 48] on div at bounding box center [171, 42] width 14 height 16
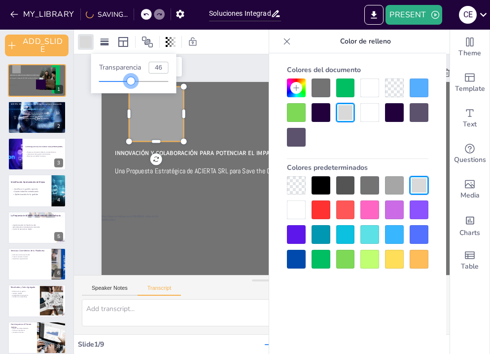
type input "47"
drag, startPoint x: 109, startPoint y: 82, endPoint x: 132, endPoint y: 87, distance: 23.1
click at [132, 87] on div "Transparencia 47" at bounding box center [133, 73] width 85 height 39
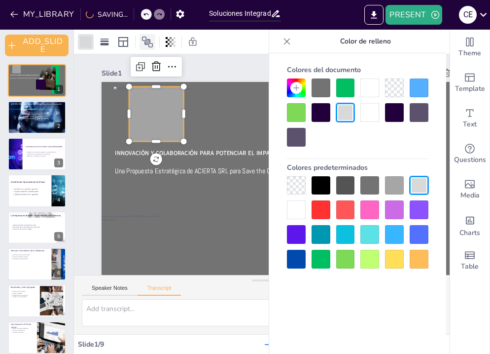
click at [147, 43] on icon at bounding box center [147, 41] width 11 height 11
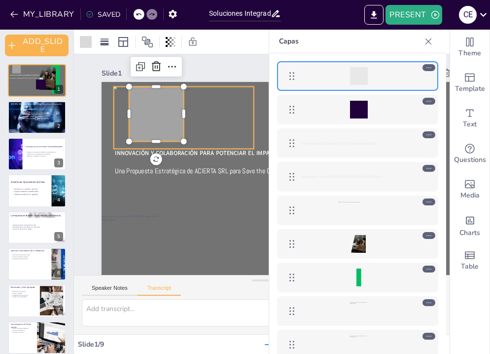
click at [342, 215] on div at bounding box center [359, 210] width 40 height 18
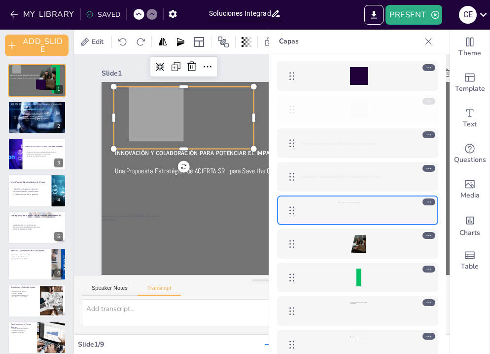
drag, startPoint x: 290, startPoint y: 75, endPoint x: 286, endPoint y: 115, distance: 40.1
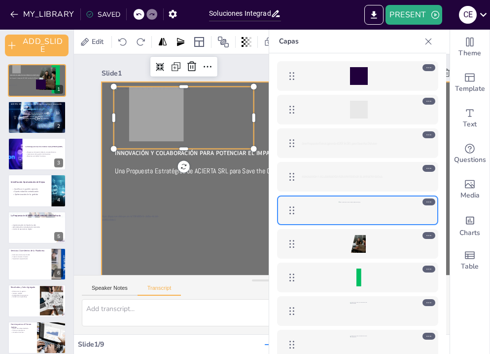
click at [213, 234] on div at bounding box center [283, 188] width 389 height 245
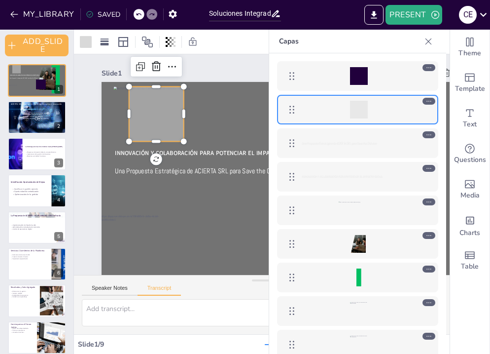
click at [161, 133] on div at bounding box center [162, 103] width 60 height 60
click at [426, 40] on icon at bounding box center [429, 41] width 10 height 10
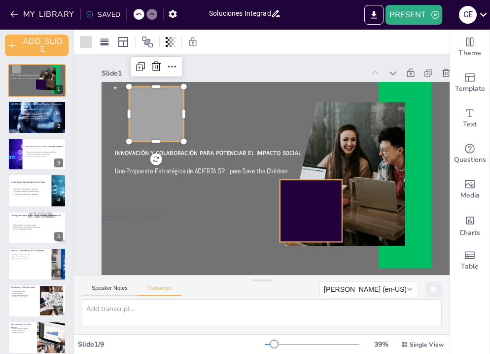
click at [321, 207] on div at bounding box center [294, 223] width 78 height 78
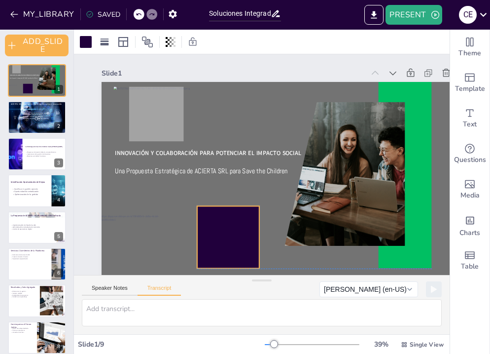
drag, startPoint x: 321, startPoint y: 202, endPoint x: 239, endPoint y: 227, distance: 86.4
click at [239, 227] on div at bounding box center [214, 228] width 74 height 74
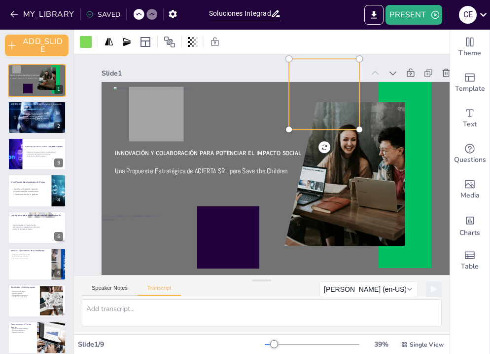
click at [296, 97] on div at bounding box center [330, 100] width 77 height 77
click at [193, 48] on div at bounding box center [193, 42] width 14 height 16
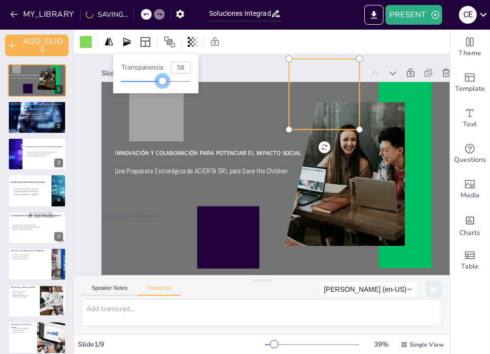
type input "55"
drag, startPoint x: 191, startPoint y: 82, endPoint x: 160, endPoint y: 83, distance: 31.1
click at [160, 83] on div at bounding box center [159, 81] width 8 height 8
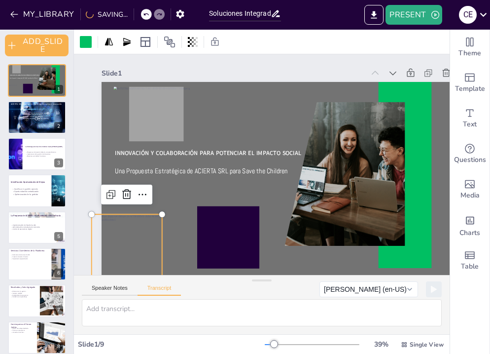
click at [132, 225] on div at bounding box center [118, 234] width 77 height 77
click at [193, 44] on icon at bounding box center [193, 42] width 2 height 10
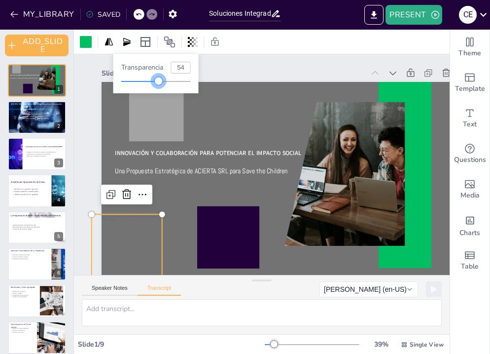
type input "50"
drag, startPoint x: 191, startPoint y: 80, endPoint x: 156, endPoint y: 83, distance: 34.6
click at [156, 83] on div at bounding box center [156, 81] width 8 height 8
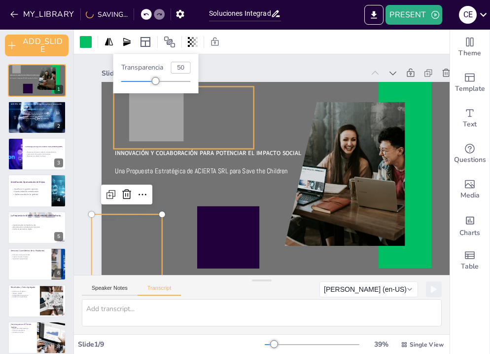
click at [198, 120] on div at bounding box center [189, 109] width 146 height 76
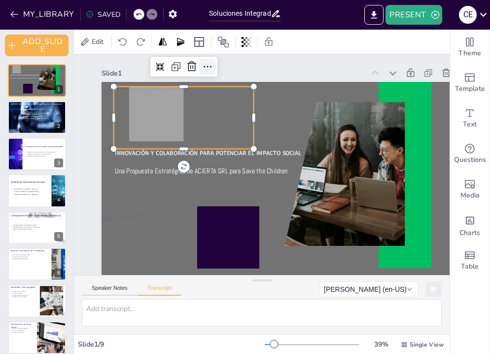
click at [212, 68] on icon at bounding box center [218, 61] width 13 height 13
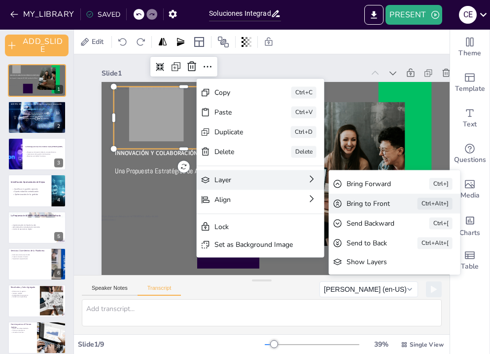
click at [409, 269] on div "Bring to Front" at bounding box center [431, 276] width 44 height 14
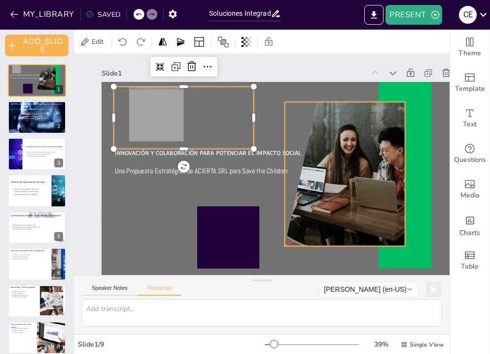
click at [349, 195] on div at bounding box center [333, 188] width 241 height 185
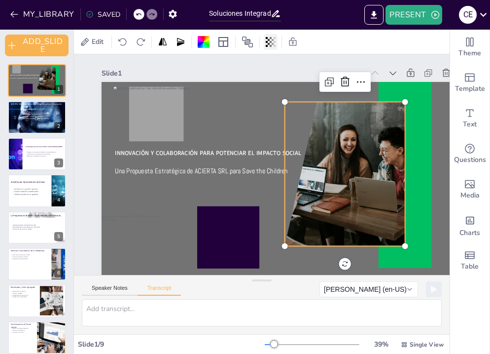
click at [274, 43] on icon at bounding box center [273, 42] width 2 height 6
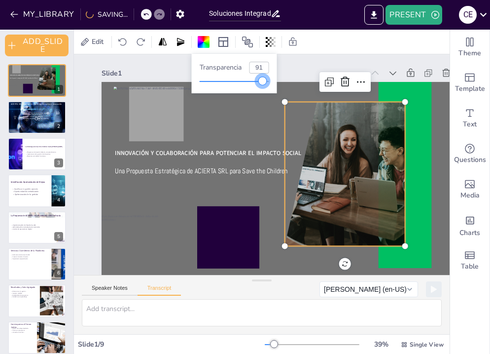
type input "90"
drag, startPoint x: 268, startPoint y: 81, endPoint x: 263, endPoint y: 84, distance: 6.2
click at [263, 84] on div at bounding box center [262, 81] width 8 height 8
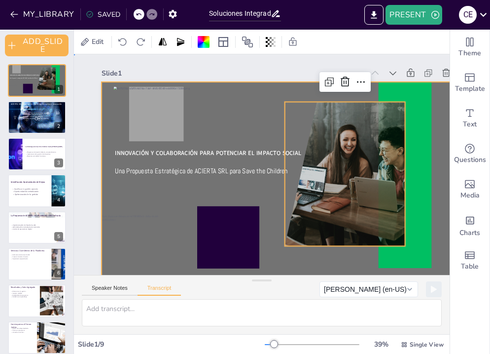
click at [442, 144] on div at bounding box center [286, 186] width 369 height 208
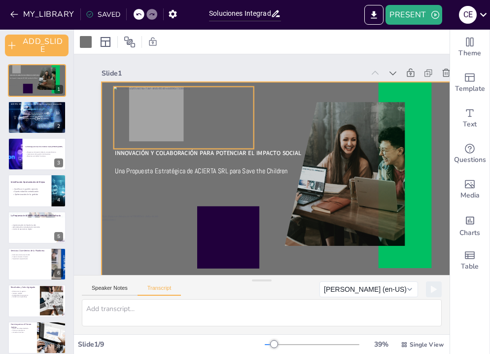
click at [142, 137] on div at bounding box center [218, 85] width 152 height 124
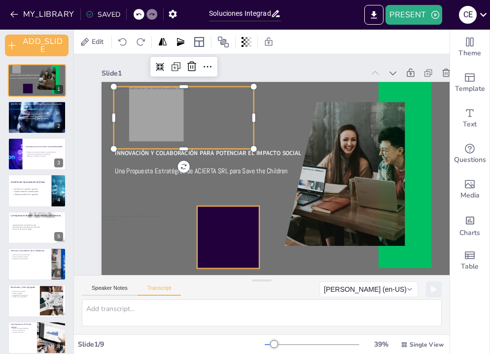
click at [215, 245] on div at bounding box center [221, 233] width 69 height 69
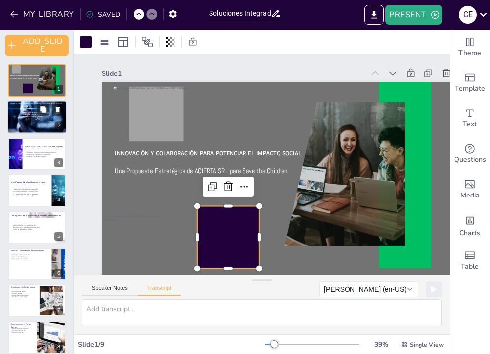
click at [44, 122] on div at bounding box center [36, 118] width 59 height 39
type textarea "Somos un equipo de profesionales apasionados con 7 años de experiencia. Nuestra…"
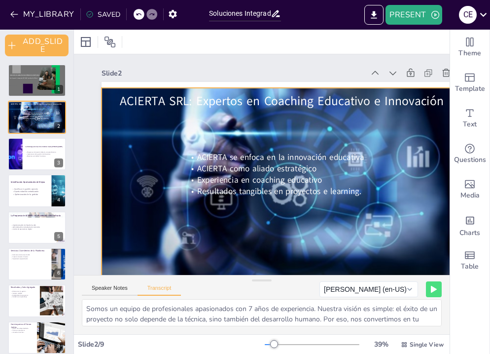
click at [151, 169] on div at bounding box center [283, 194] width 393 height 283
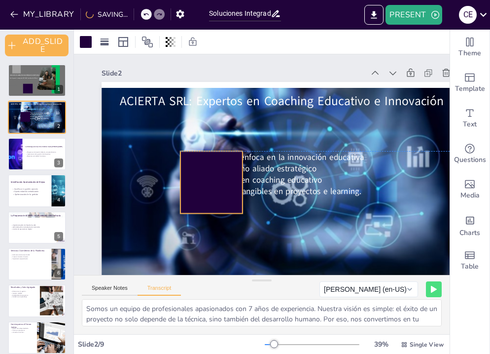
drag, startPoint x: 220, startPoint y: 239, endPoint x: 204, endPoint y: 181, distance: 60.5
click at [204, 181] on div at bounding box center [211, 182] width 62 height 62
click at [204, 181] on div at bounding box center [209, 154] width 85 height 85
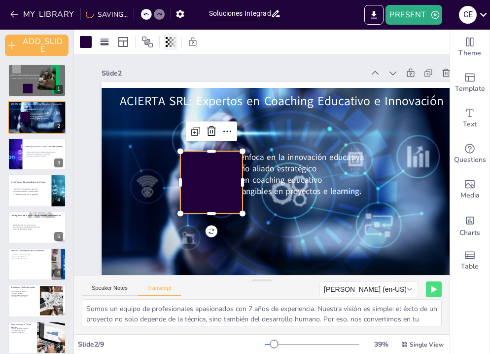
click at [174, 47] on div at bounding box center [171, 42] width 14 height 16
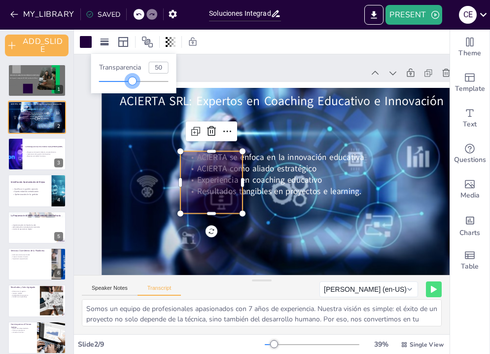
type input "52"
drag, startPoint x: 168, startPoint y: 82, endPoint x: 136, endPoint y: 82, distance: 32.5
click at [136, 82] on div at bounding box center [135, 81] width 8 height 8
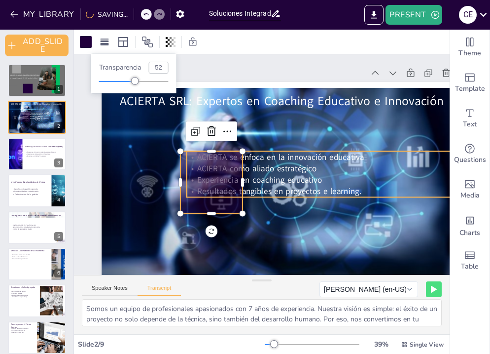
click at [297, 161] on span "ACIERTA se enfoca en la innovación educativa" at bounding box center [280, 156] width 167 height 11
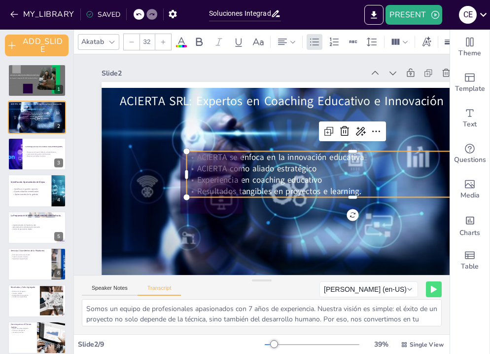
click at [319, 162] on p "ACIERTA como aliado estratégico" at bounding box center [333, 221] width 276 height 205
click at [380, 137] on icon at bounding box center [379, 143] width 13 height 13
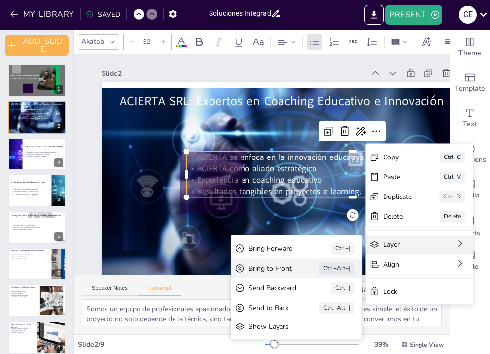
click at [287, 327] on div "Bring to Front" at bounding box center [309, 336] width 44 height 18
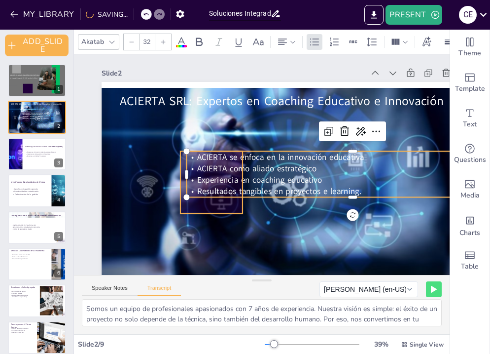
click at [187, 193] on div at bounding box center [210, 149] width 87 height 87
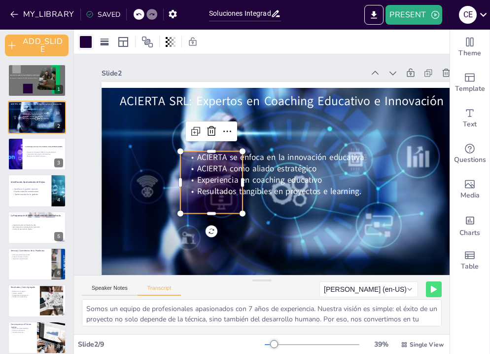
click at [85, 36] on div at bounding box center [86, 42] width 12 height 12
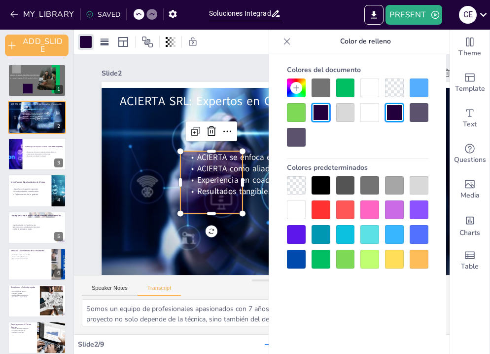
click at [346, 92] on div at bounding box center [345, 87] width 19 height 19
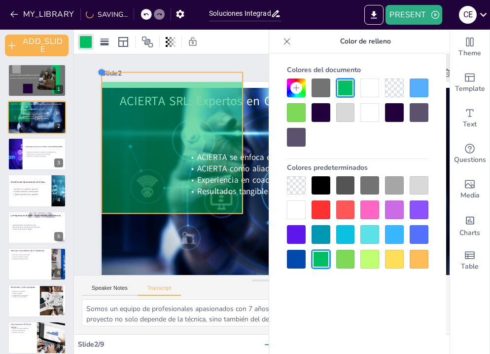
drag, startPoint x: 180, startPoint y: 153, endPoint x: 102, endPoint y: 104, distance: 92.4
click at [102, 104] on div "ACIERTA SRL: Expertos en Coaching Educativo e Innovación ACIERTA se enfoca en l…" at bounding box center [286, 186] width 369 height 208
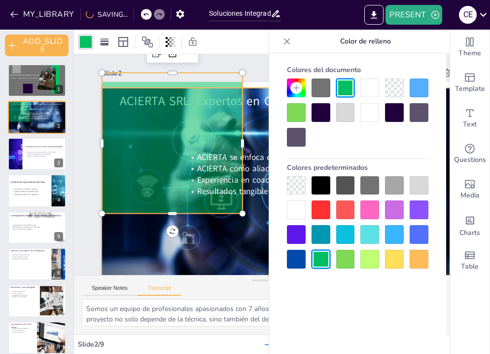
click at [186, 243] on div at bounding box center [286, 192] width 369 height 246
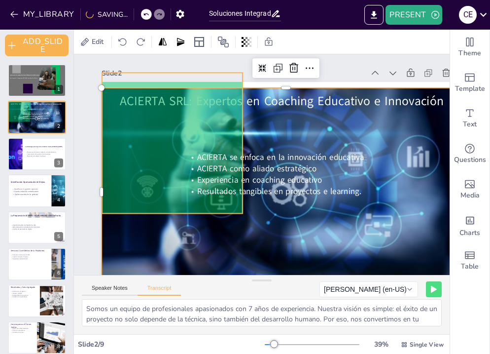
click at [167, 205] on div at bounding box center [184, 117] width 178 height 178
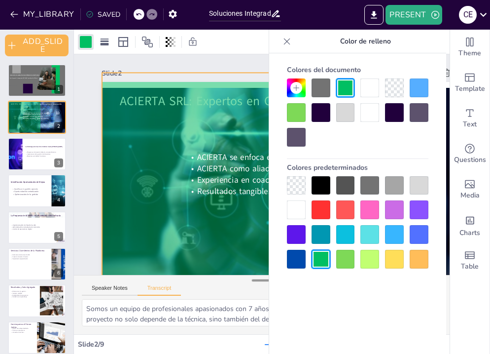
drag, startPoint x: 244, startPoint y: 212, endPoint x: 255, endPoint y: 278, distance: 67.0
click at [255, 278] on div "Slide 1 Innovación y Colaboración para Potenciar el Impacto Social Una Propuest…" at bounding box center [262, 194] width 376 height 280
